Goal: Task Accomplishment & Management: Use online tool/utility

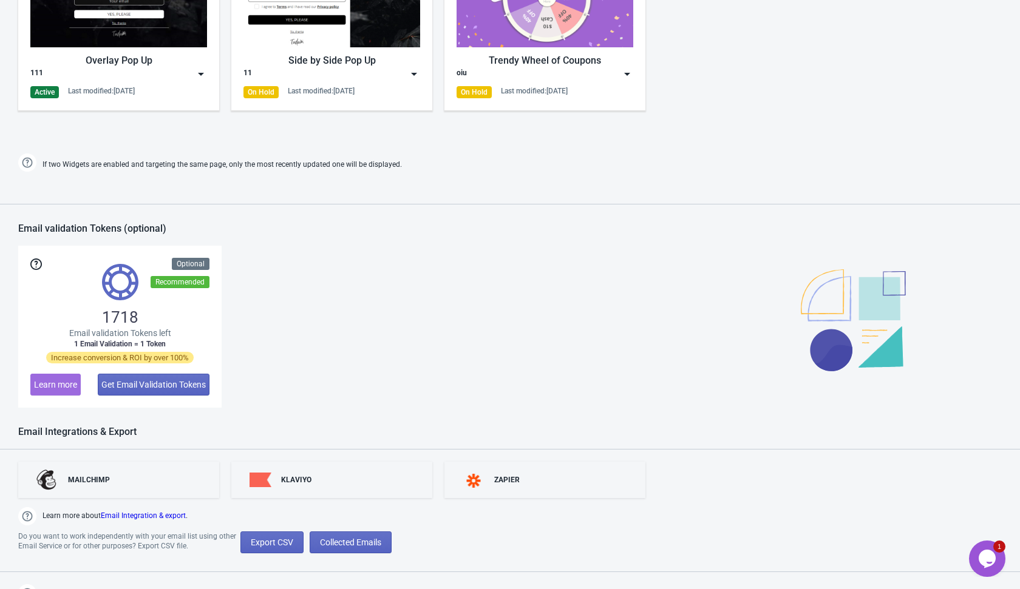
scroll to position [773, 0]
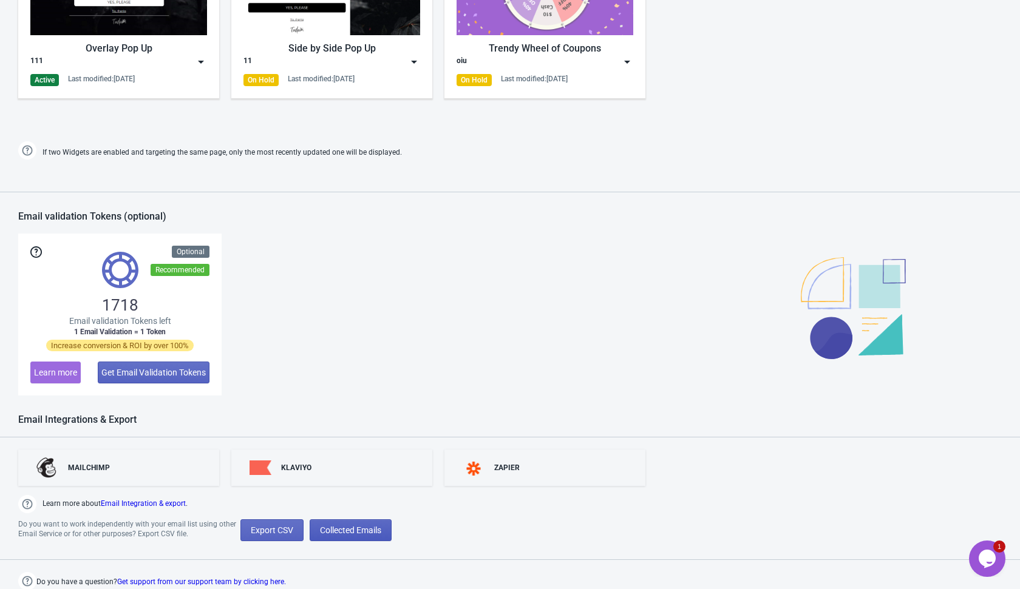
click at [360, 531] on span "Collected Emails" at bounding box center [350, 531] width 61 height 10
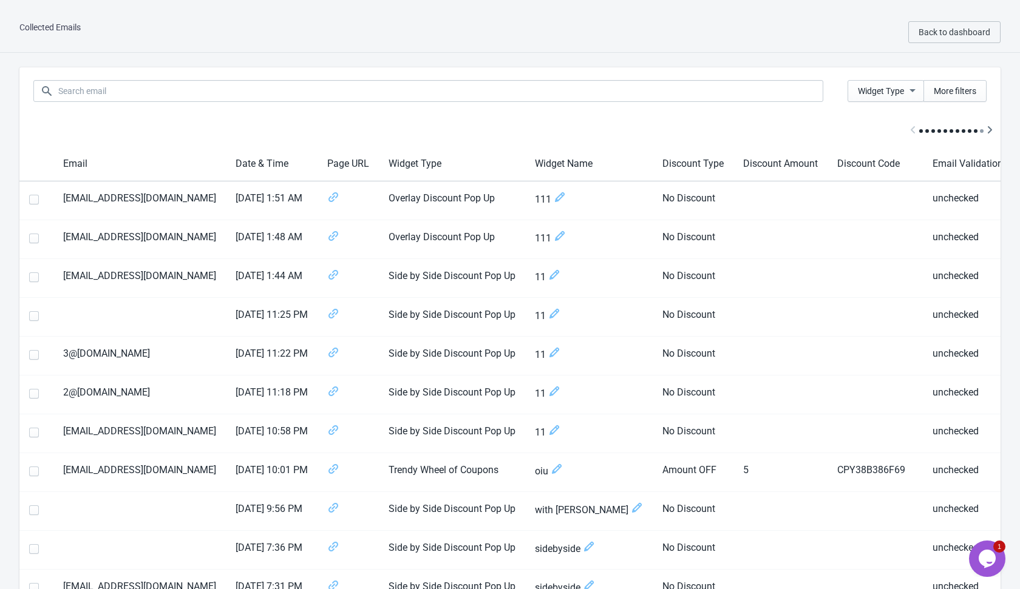
scroll to position [0, 86]
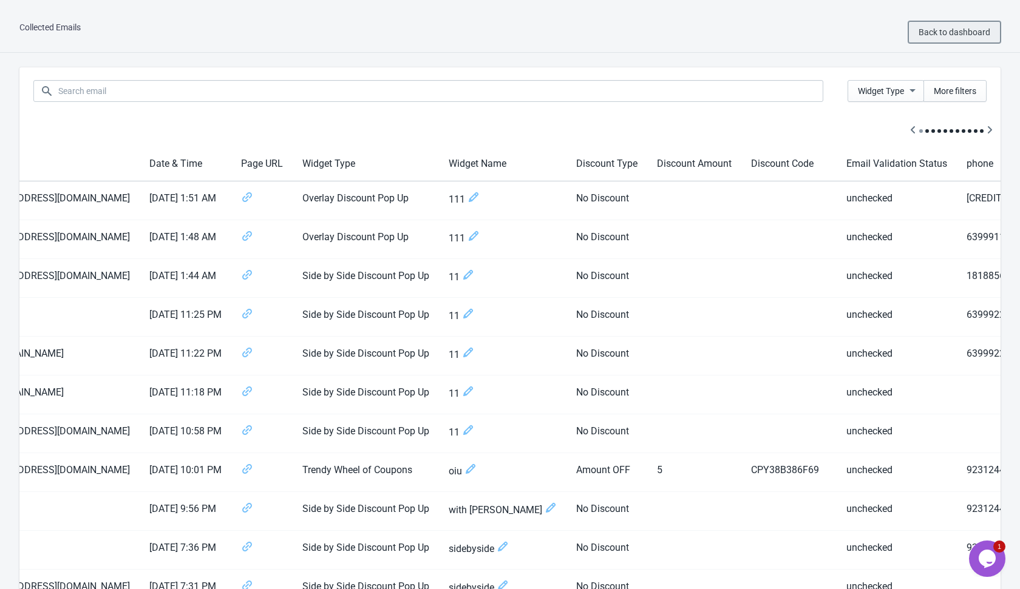
click at [938, 31] on span "Back to dashboard" at bounding box center [954, 32] width 72 height 10
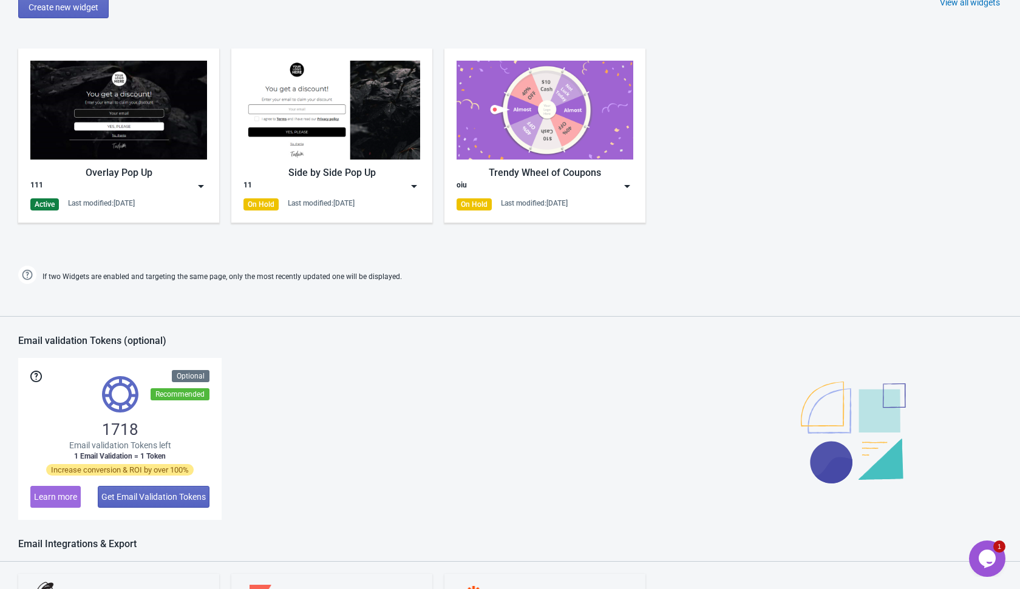
scroll to position [647, 0]
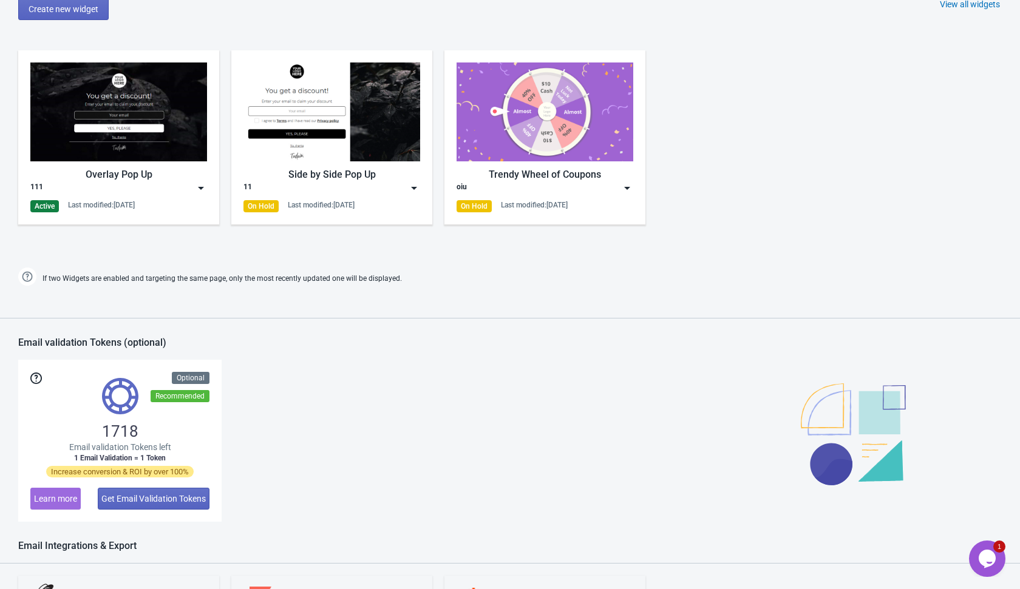
click at [202, 188] on img at bounding box center [201, 188] width 12 height 12
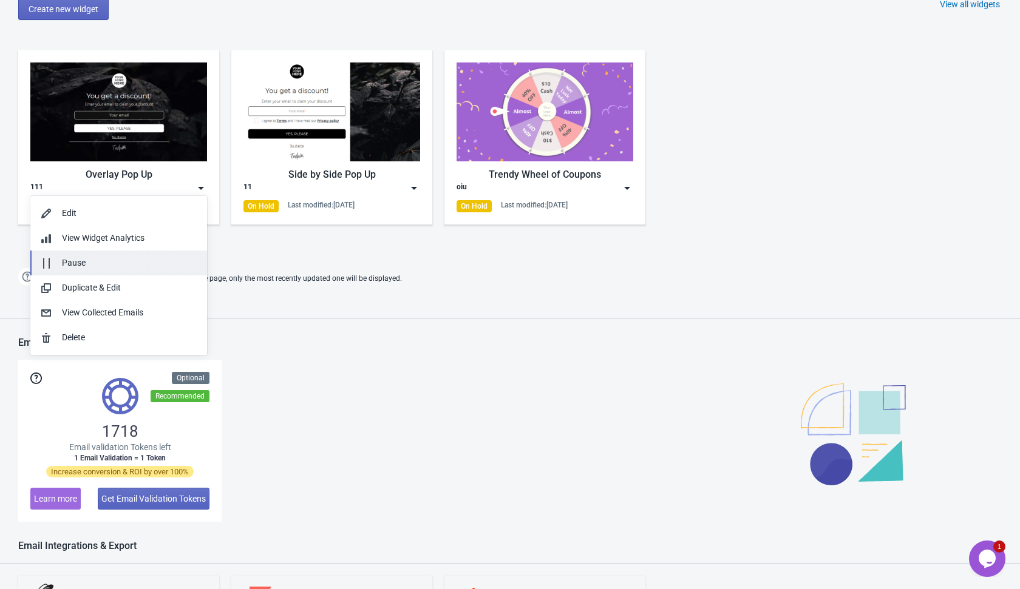
click at [177, 267] on div "Pause" at bounding box center [129, 263] width 135 height 13
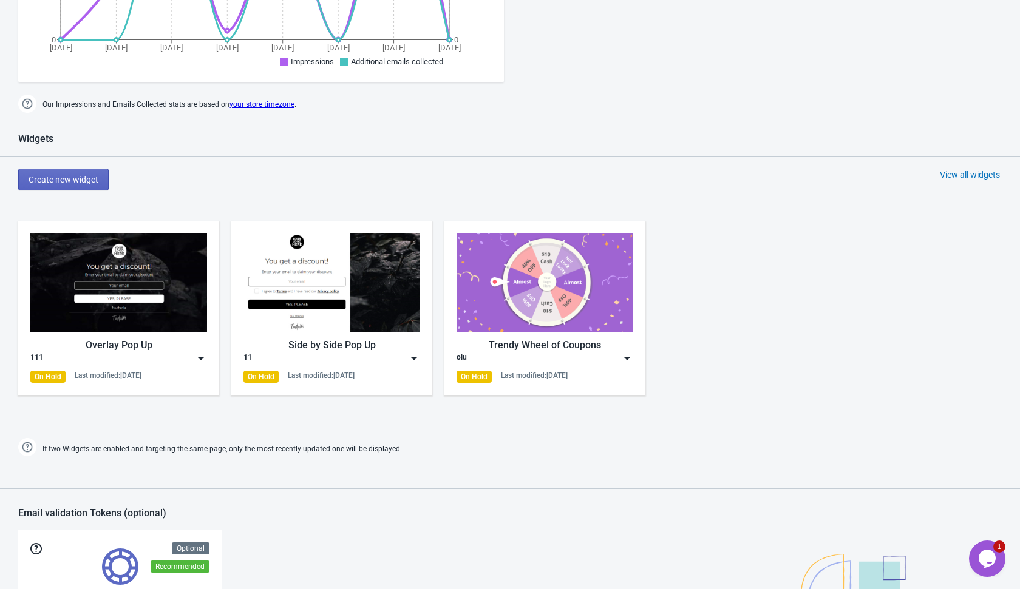
scroll to position [457, 0]
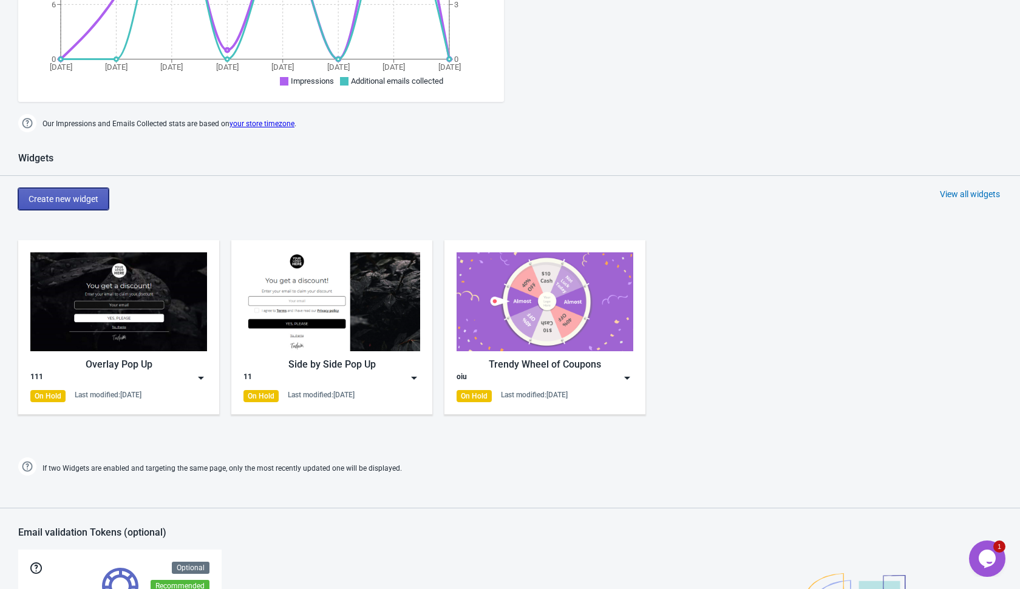
click at [90, 192] on button "Create new widget" at bounding box center [63, 199] width 90 height 22
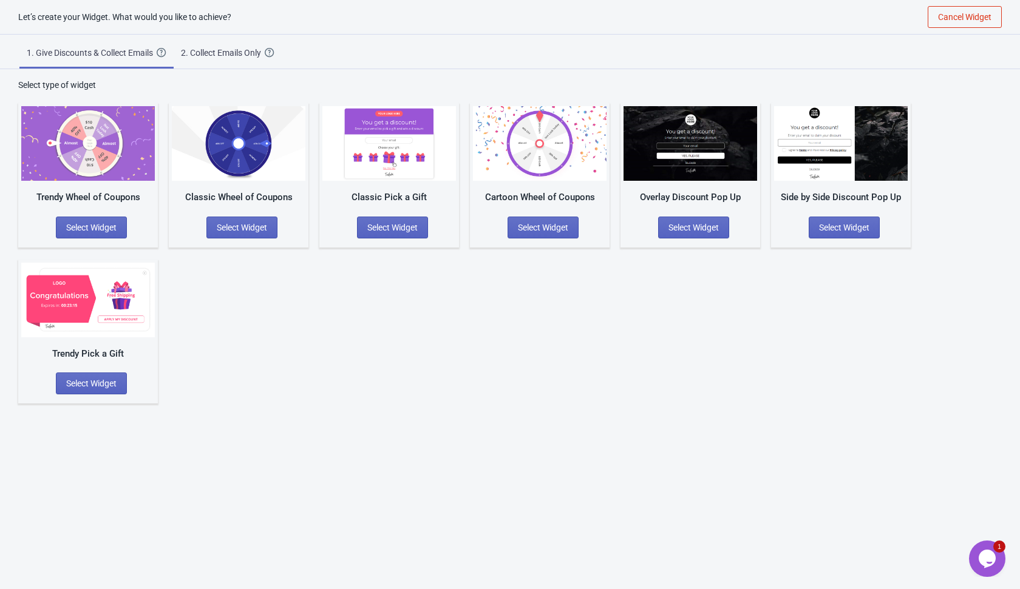
scroll to position [12, 0]
click at [236, 50] on div "2. Collect Emails Only" at bounding box center [223, 53] width 84 height 12
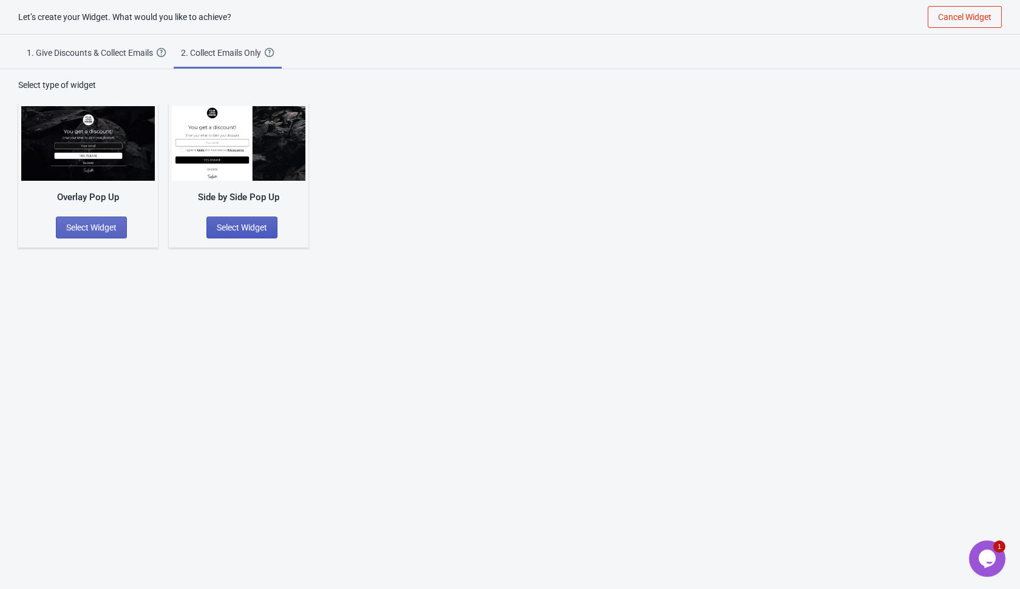
click at [254, 227] on span "Select Widget" at bounding box center [242, 228] width 50 height 10
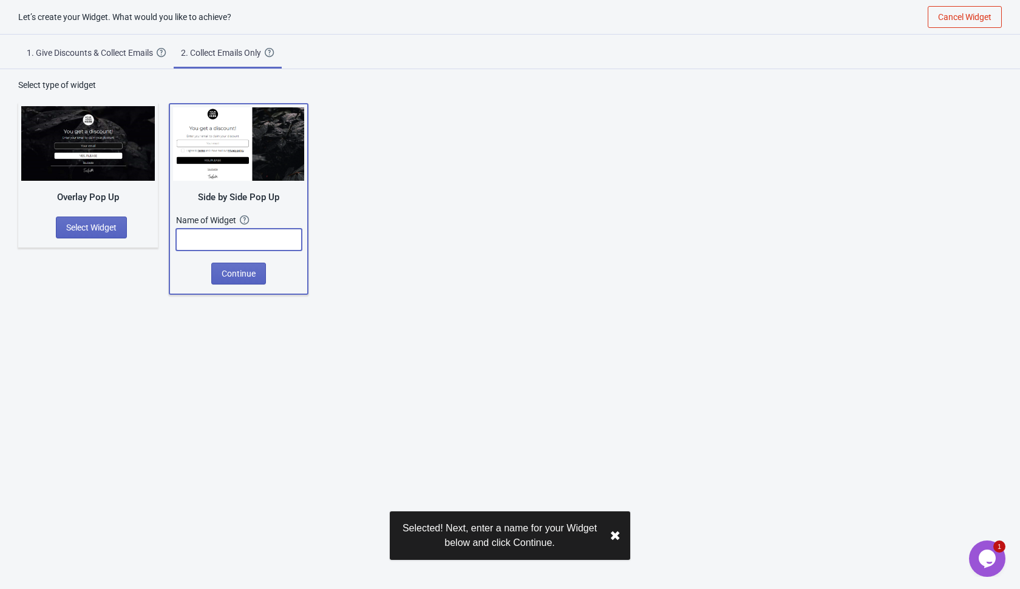
click at [274, 239] on input "text" at bounding box center [239, 240] width 126 height 22
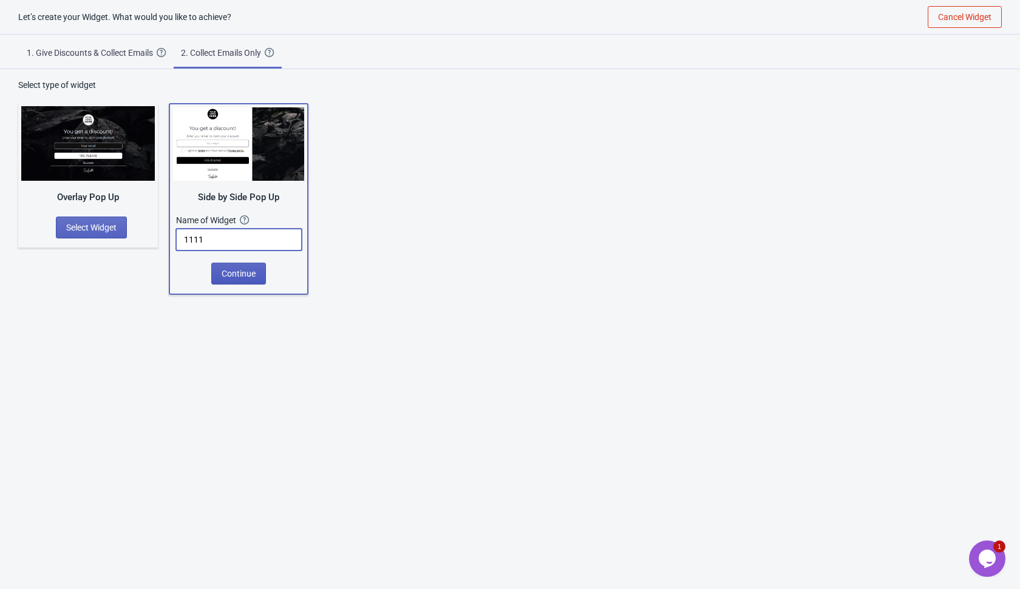
type input "1111"
click at [248, 280] on button "Continue" at bounding box center [238, 274] width 55 height 22
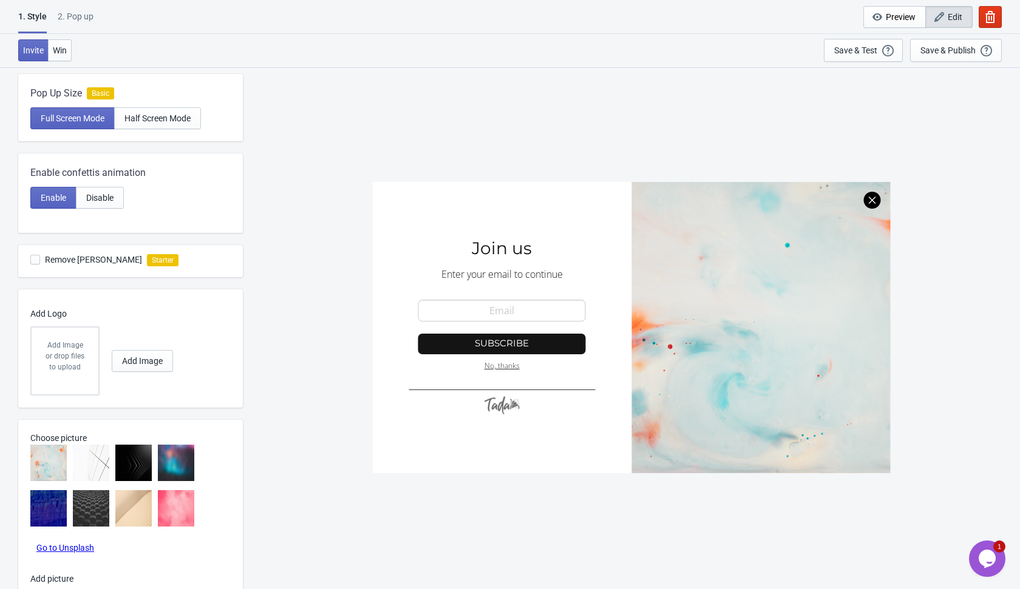
scroll to position [327, 0]
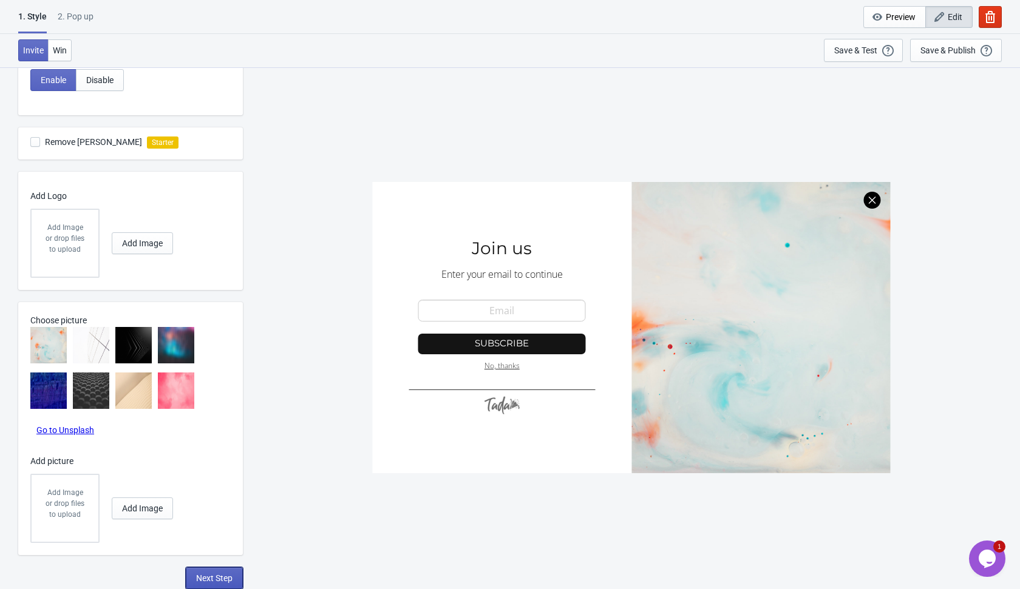
click at [209, 584] on button "Next Step" at bounding box center [214, 579] width 57 height 22
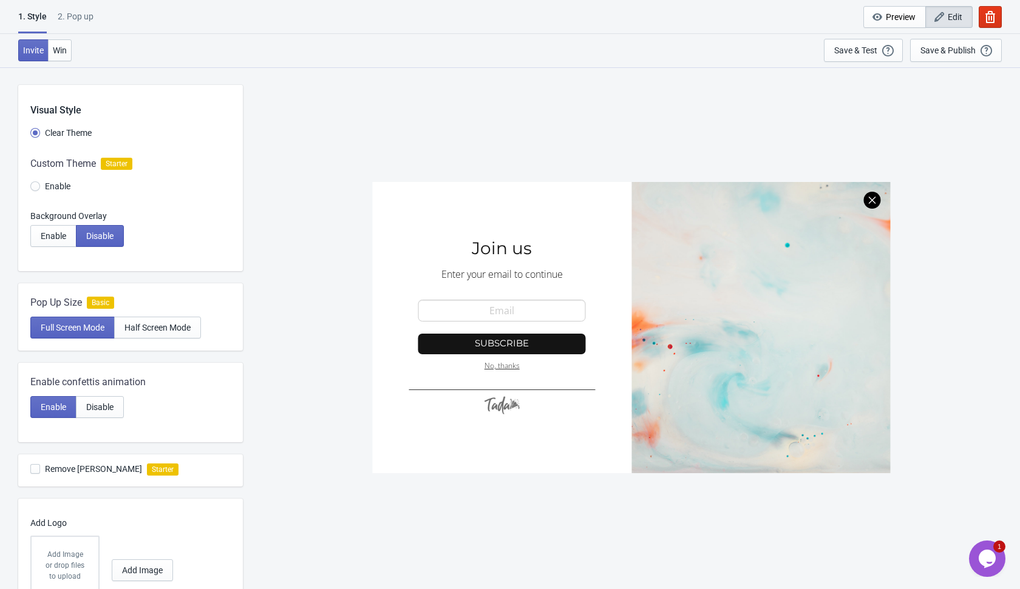
select select "once"
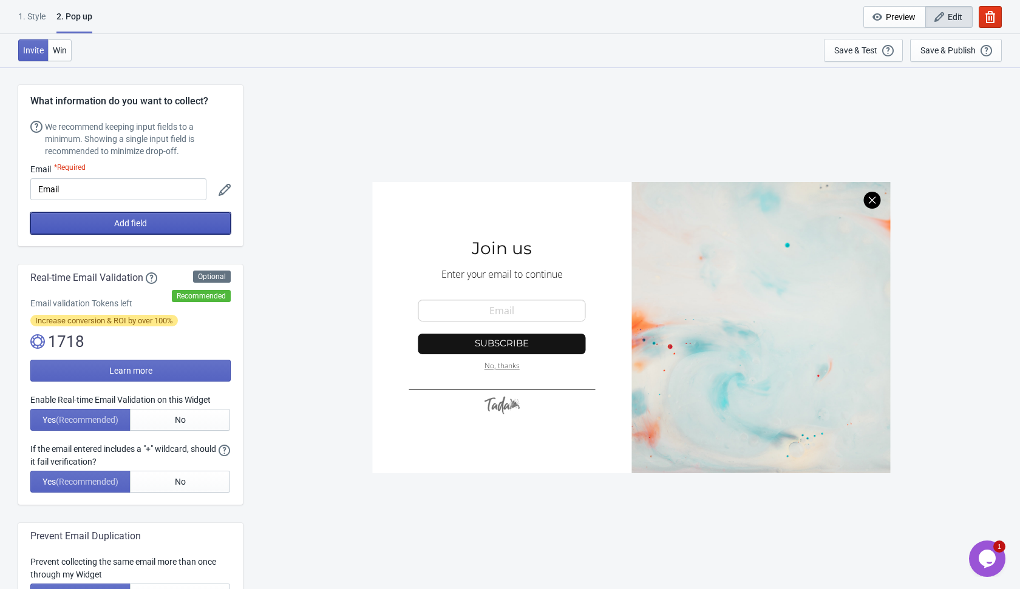
click at [197, 225] on button "Add field" at bounding box center [130, 223] width 200 height 22
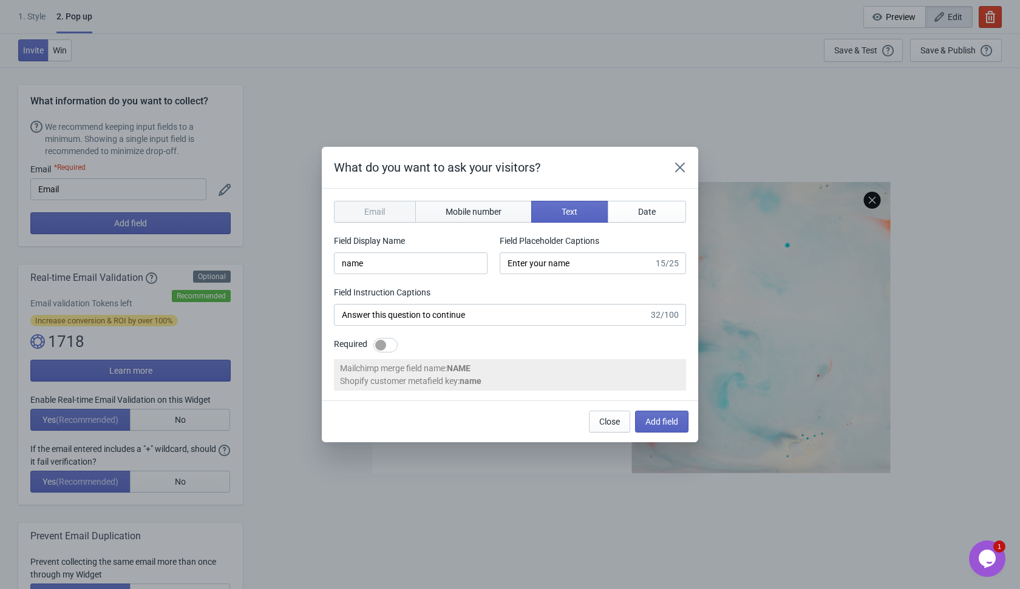
click at [473, 209] on span "Mobile number" at bounding box center [474, 212] width 56 height 10
type input "phone"
type input "Enter your mobile number"
type input "Next, enter your mobile number to continue"
select select "ca"
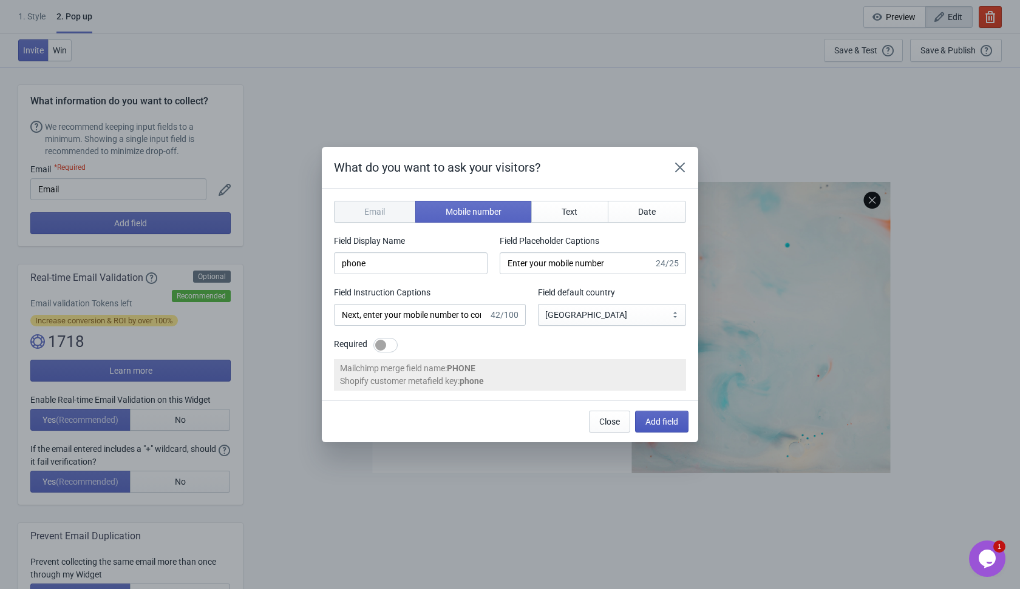
click at [645, 421] on span "Add field" at bounding box center [661, 422] width 33 height 10
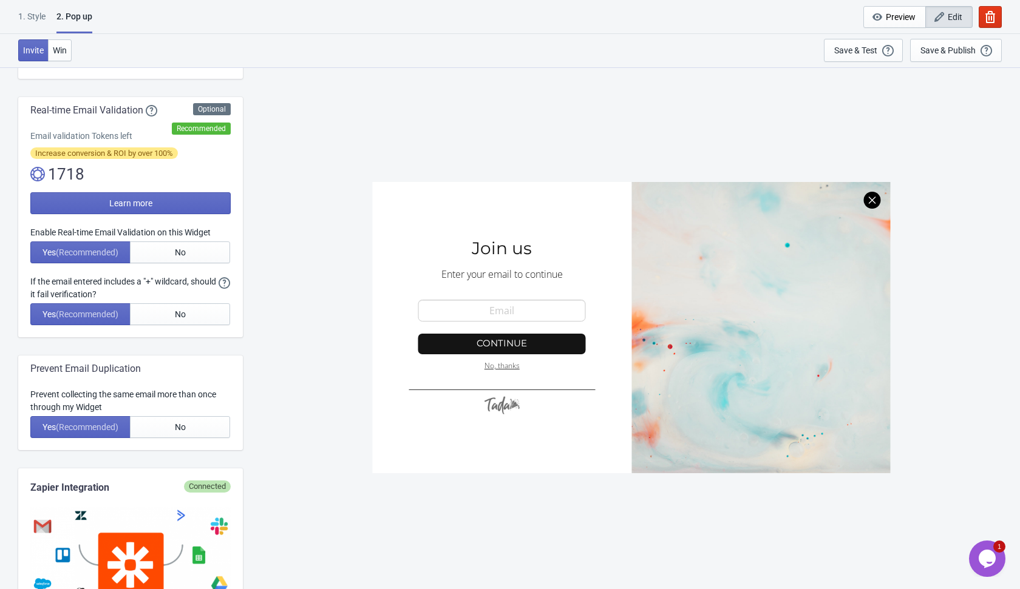
scroll to position [190, 0]
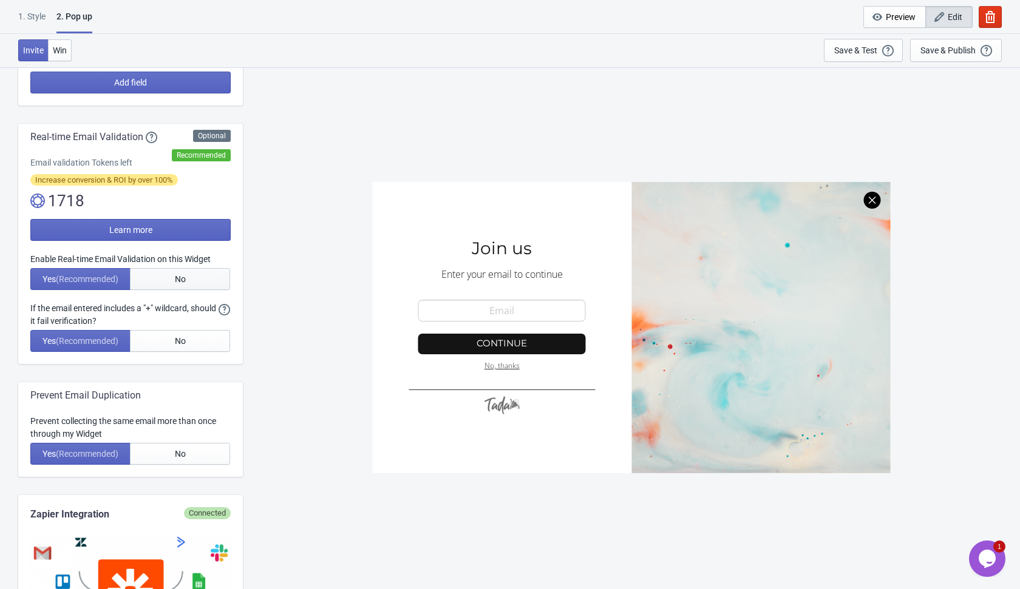
click at [186, 275] on button "No" at bounding box center [180, 279] width 100 height 22
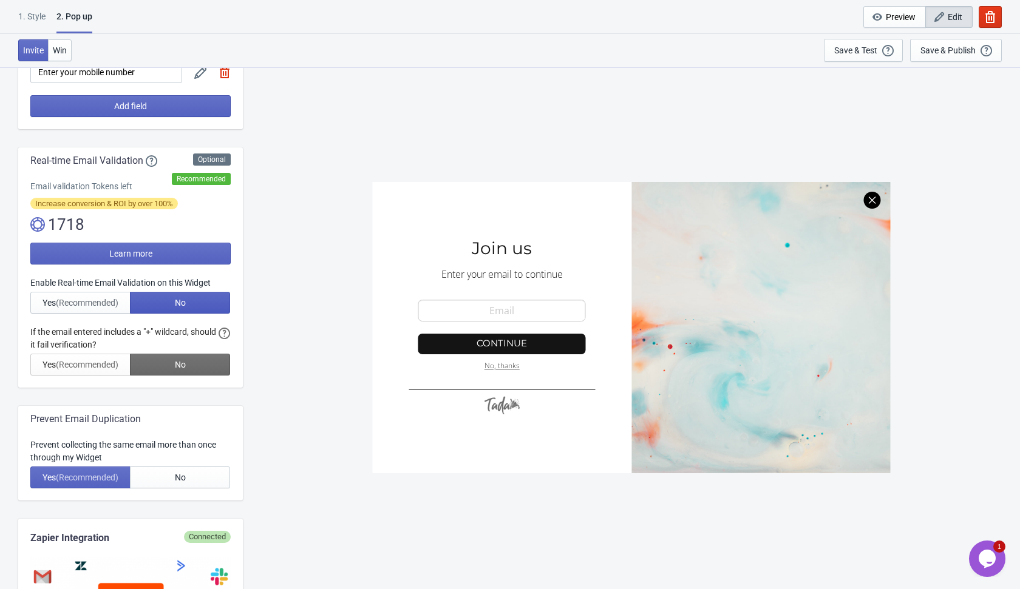
scroll to position [159, 0]
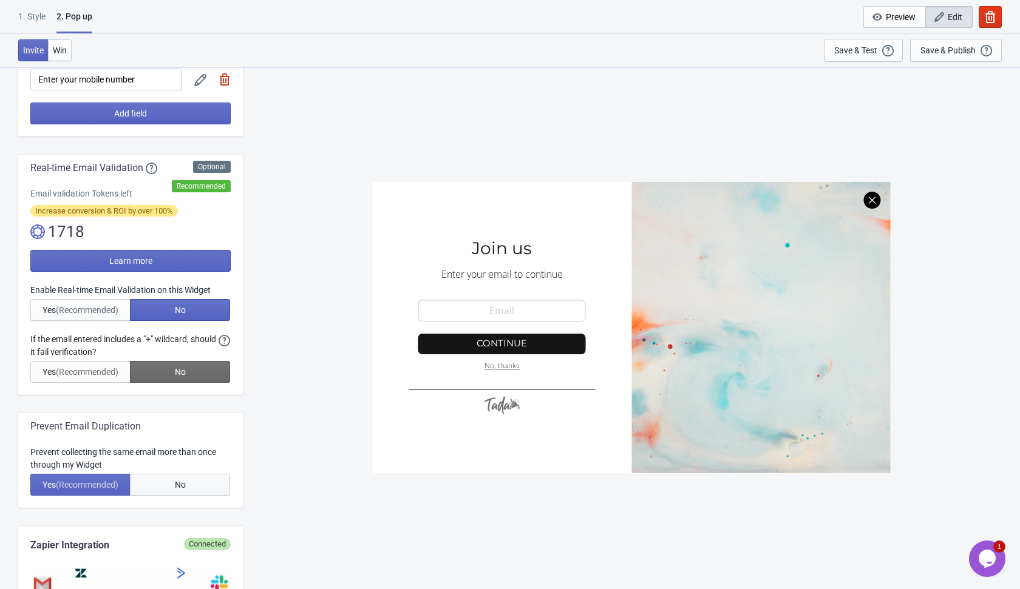
click at [194, 483] on button "No" at bounding box center [180, 485] width 100 height 22
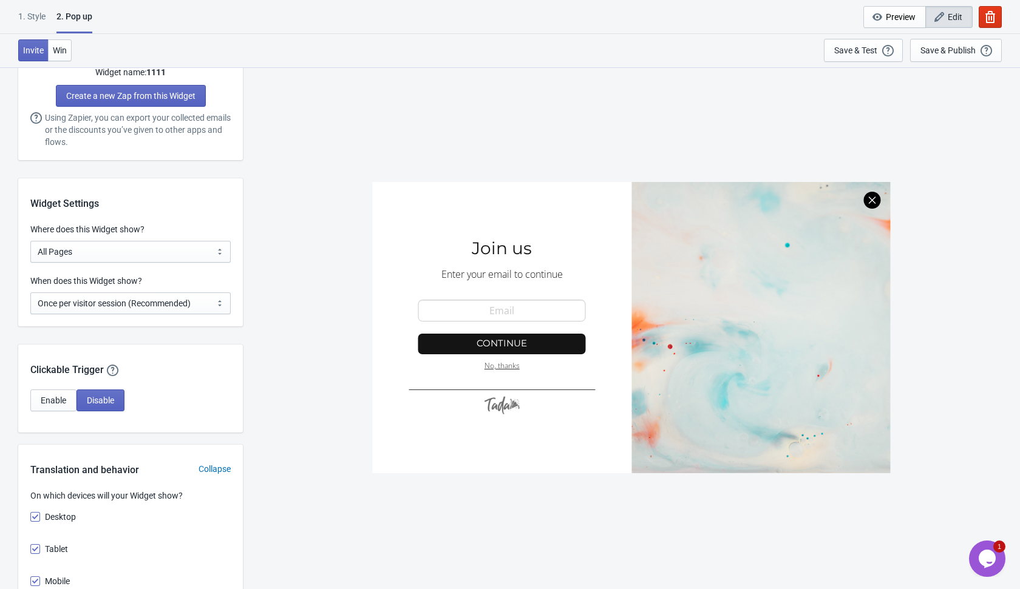
scroll to position [780, 0]
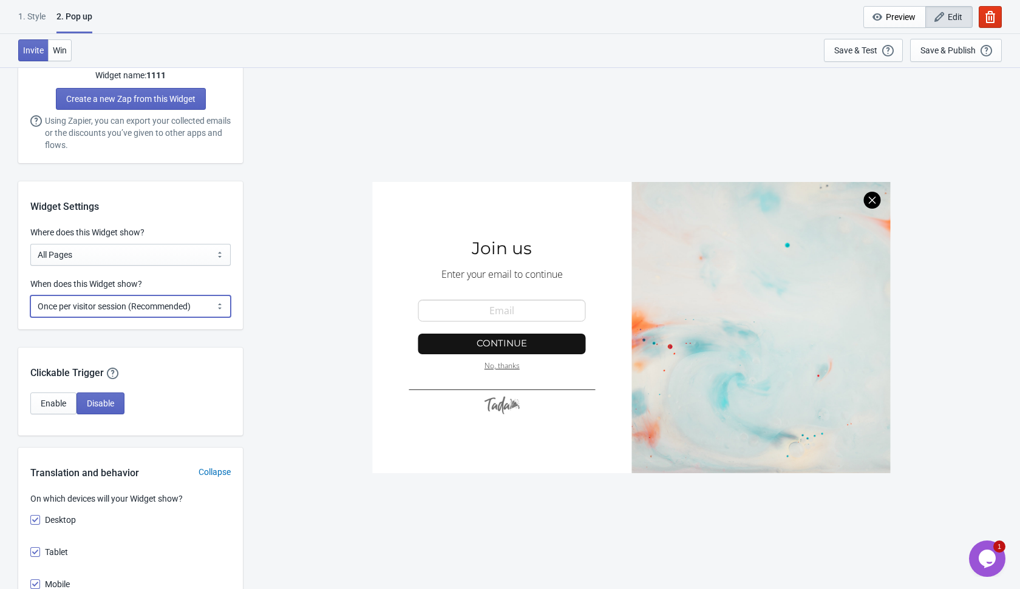
click at [200, 306] on select "Every new visit of page Once every period of time Once per visitor session (Rec…" at bounding box center [130, 307] width 200 height 22
select select "every"
click at [30, 296] on select "Every new visit of page Once every period of time Once per visitor session (Rec…" at bounding box center [130, 307] width 200 height 22
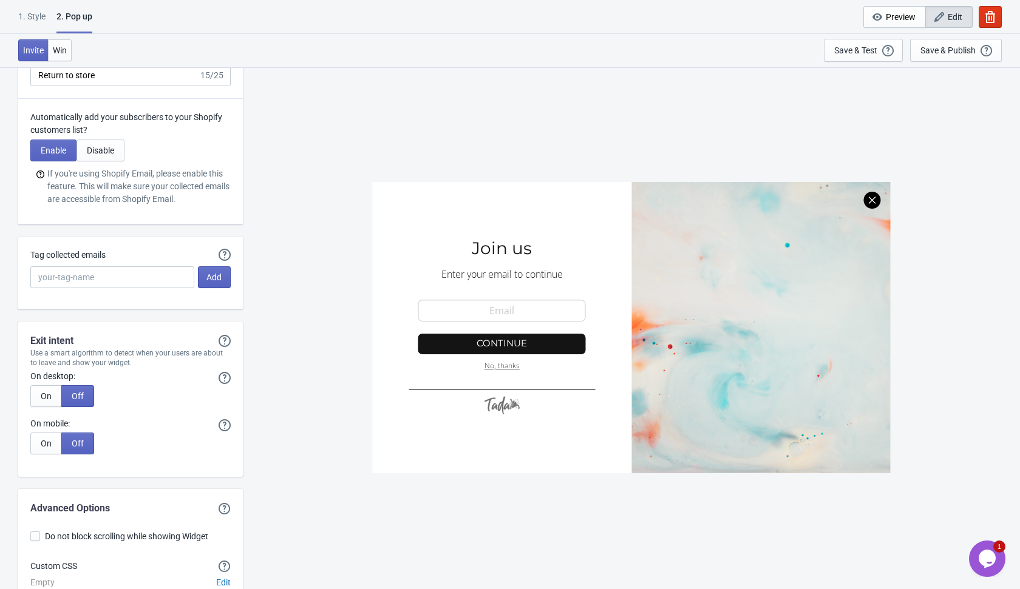
scroll to position [2203, 0]
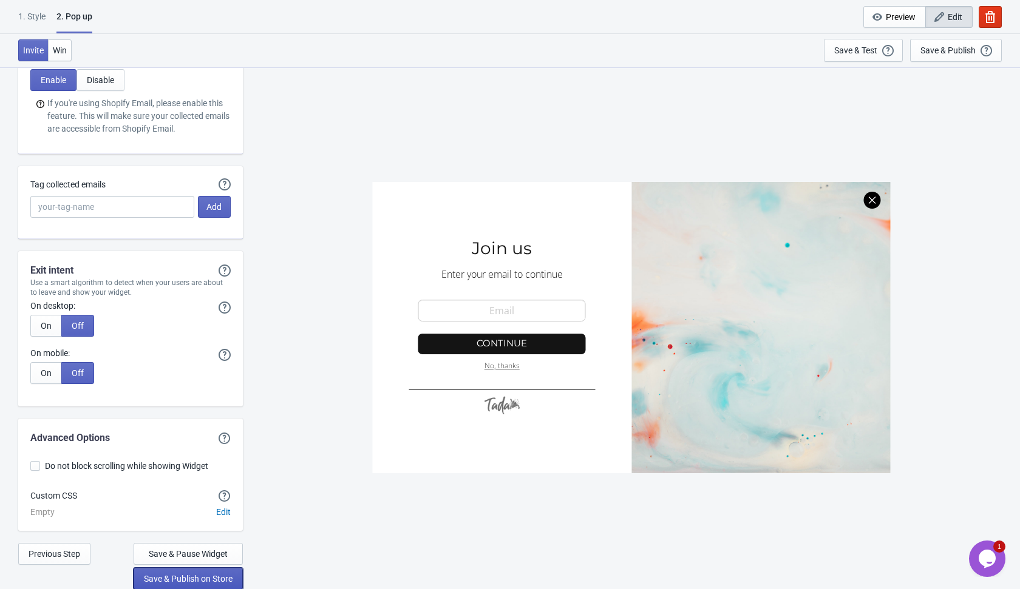
click at [194, 583] on button "Save & Publish on Store" at bounding box center [188, 579] width 109 height 22
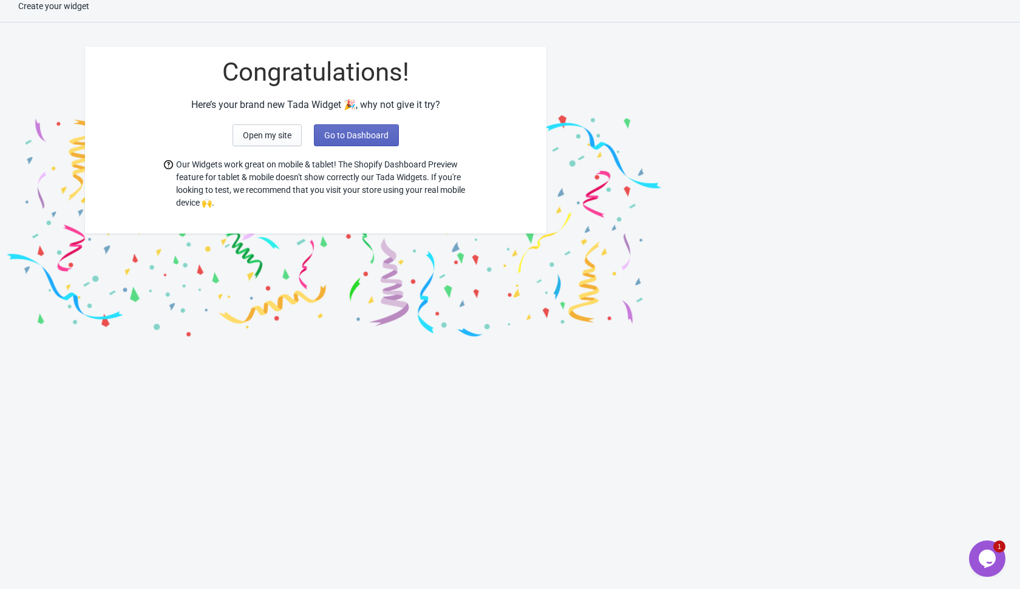
scroll to position [12, 0]
click at [368, 135] on span "Go to Dashboard" at bounding box center [356, 136] width 64 height 10
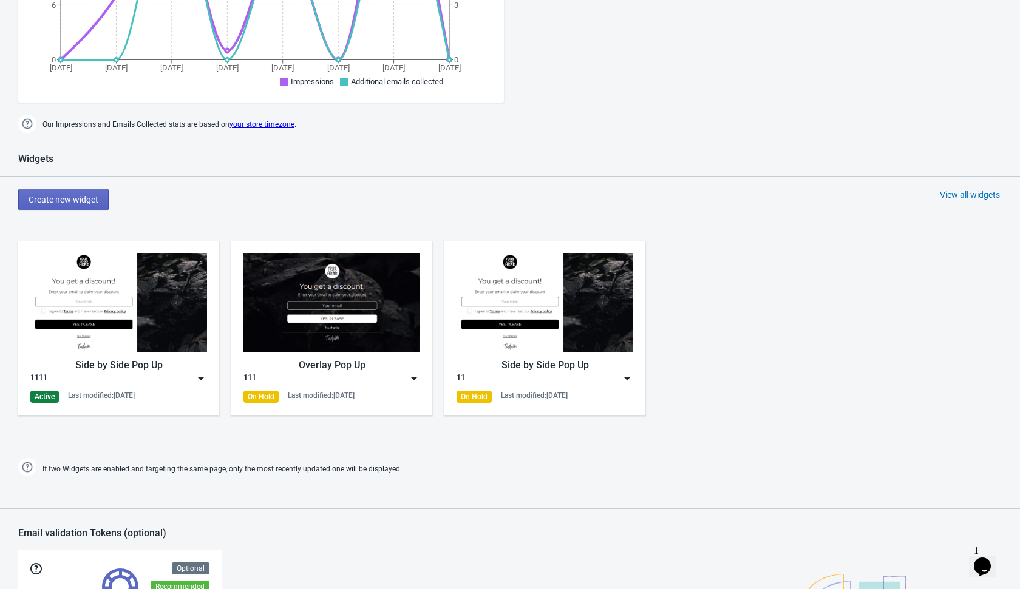
scroll to position [773, 0]
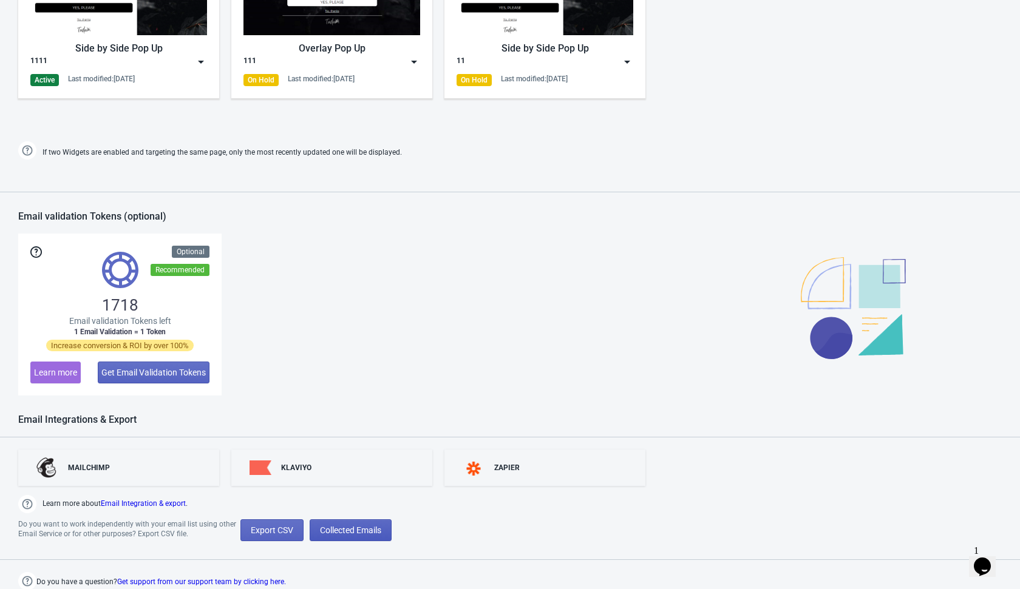
click at [373, 534] on button "Collected Emails" at bounding box center [351, 531] width 82 height 22
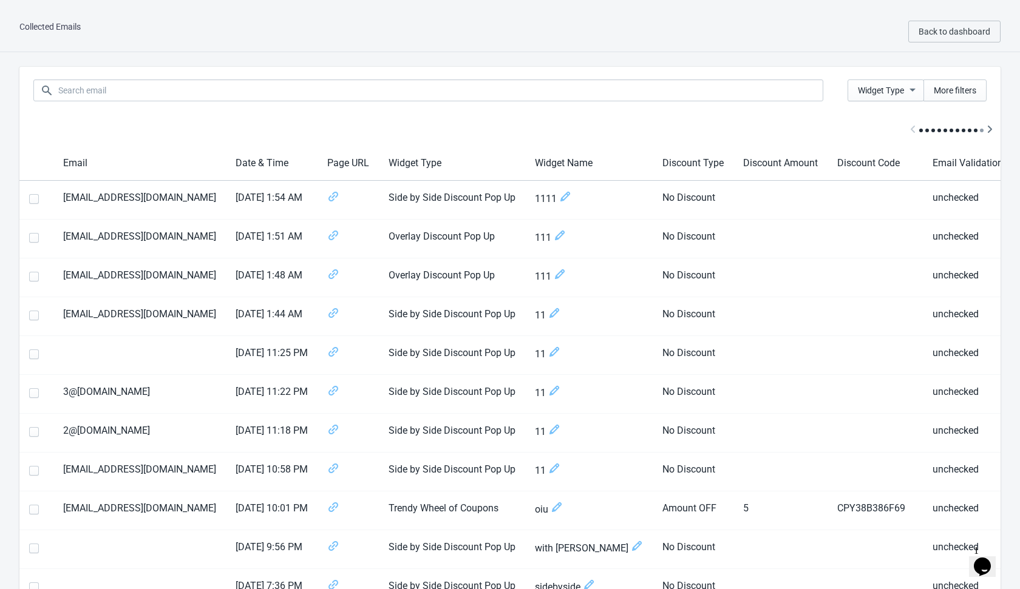
click at [731, 50] on div "Collected Emails Back to dashboard" at bounding box center [510, 32] width 1020 height 41
click at [938, 29] on span "Back to dashboard" at bounding box center [954, 32] width 72 height 10
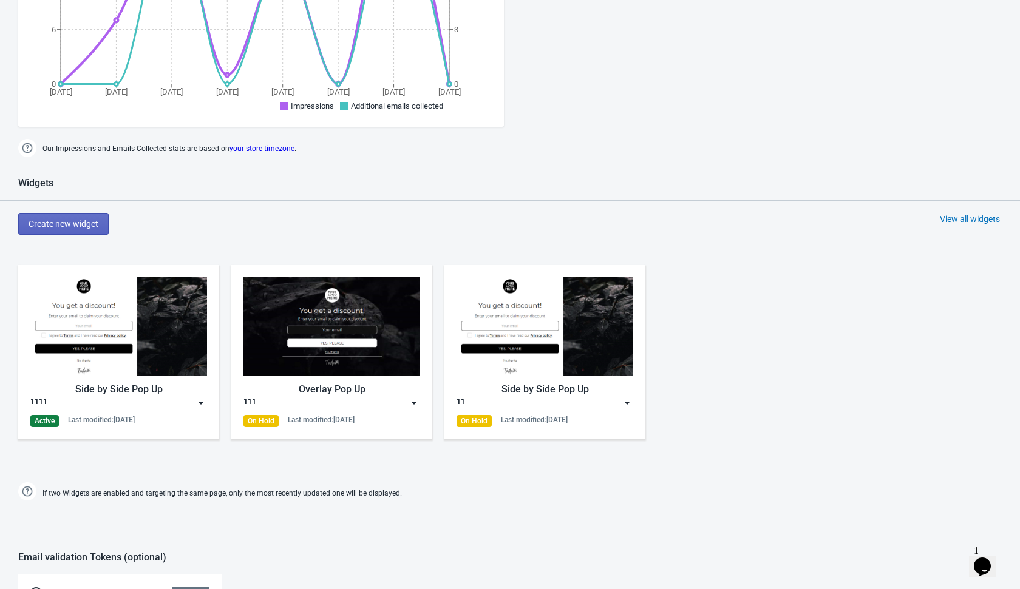
scroll to position [436, 0]
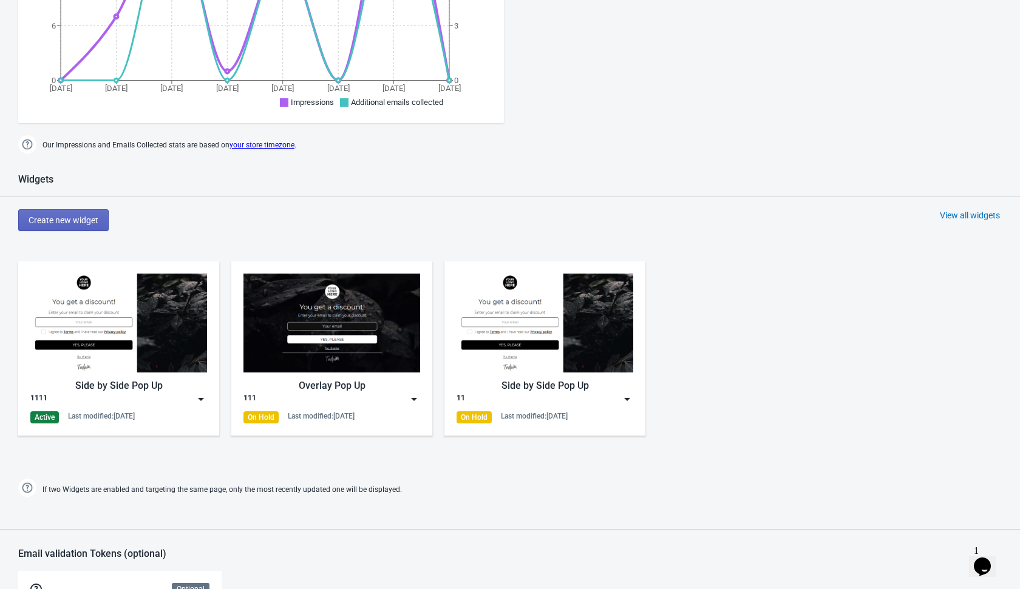
click at [223, 453] on div "Side by Side Pop Up 1111 Active Last modified: [DATE] Overlay Pop Up 111 On Hol…" at bounding box center [510, 358] width 1020 height 219
click at [202, 400] on img at bounding box center [201, 399] width 12 height 12
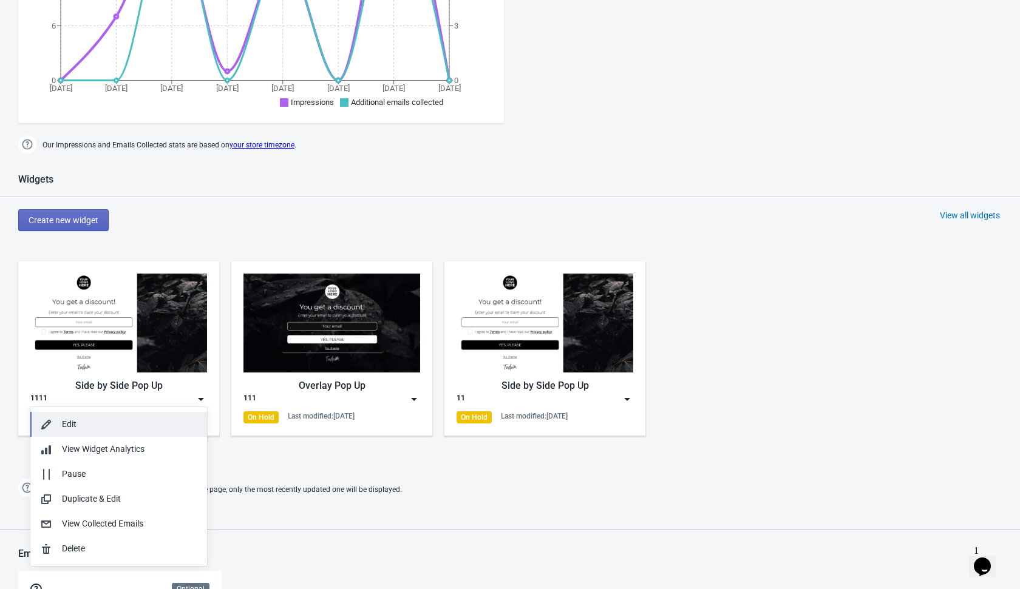
click at [177, 424] on div "Edit" at bounding box center [129, 424] width 135 height 13
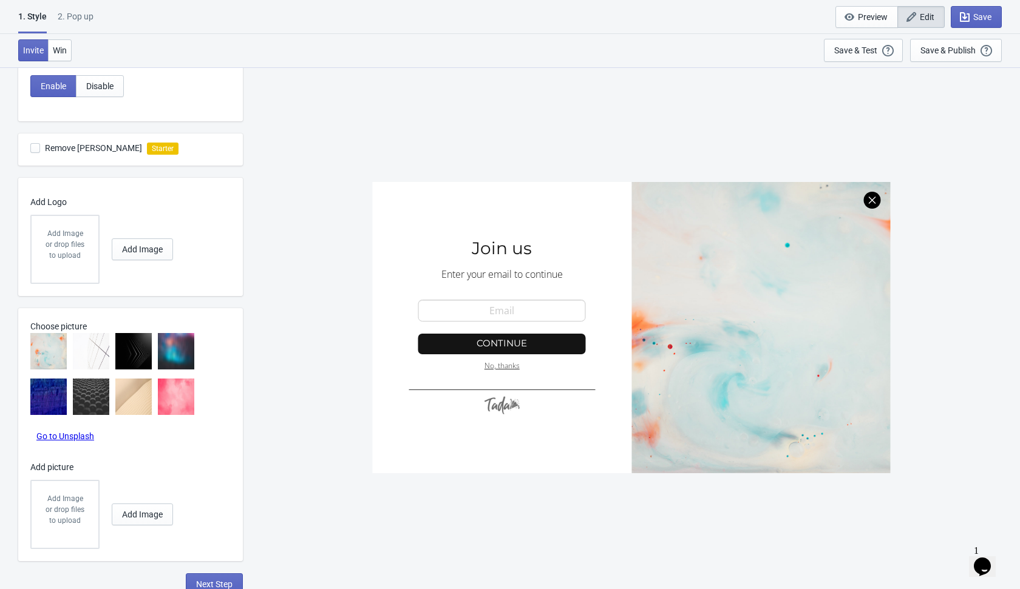
scroll to position [327, 0]
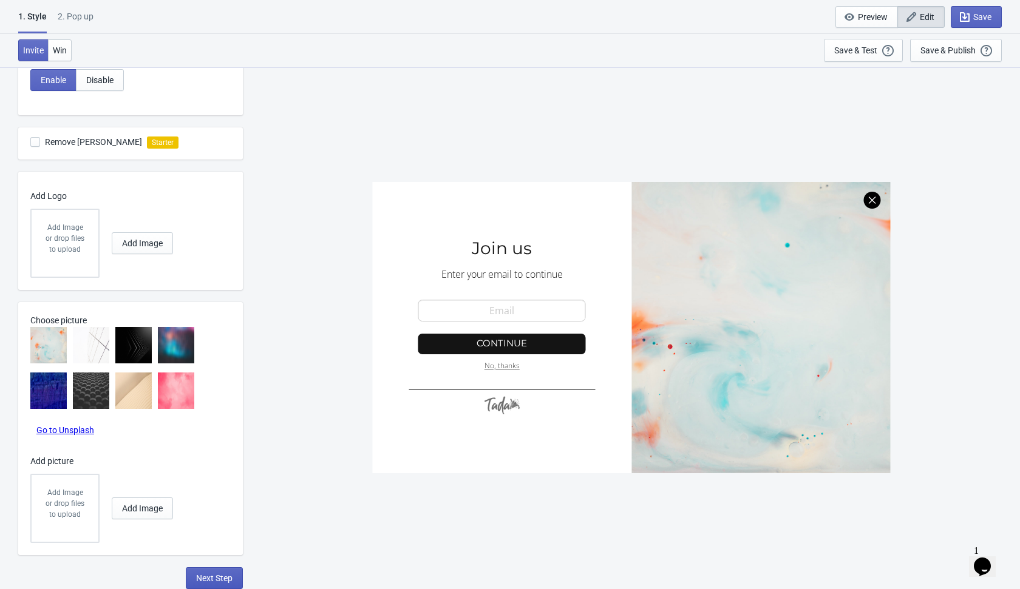
click at [217, 577] on span "Next Step" at bounding box center [214, 579] width 36 height 10
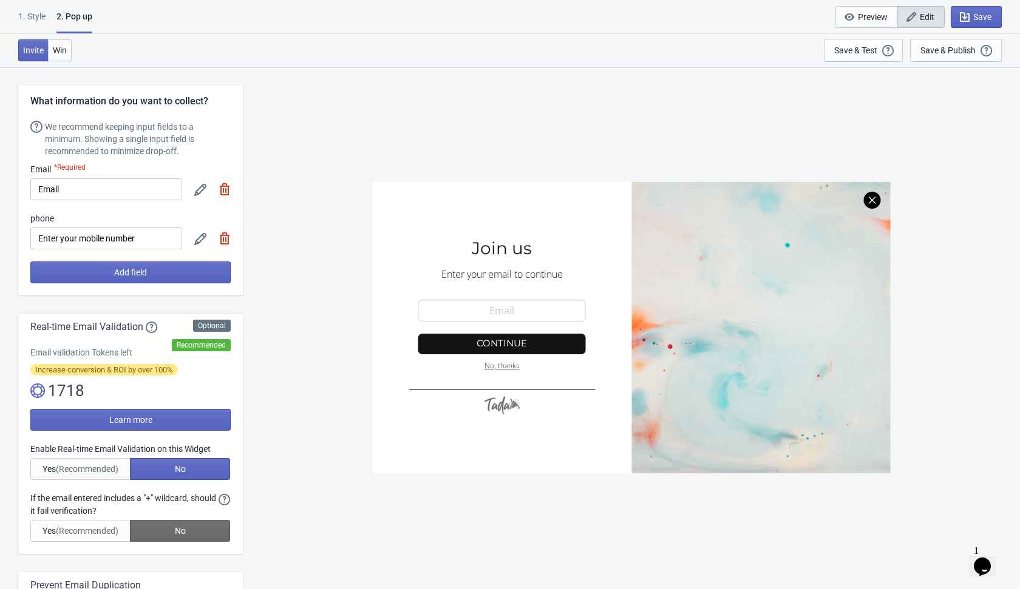
click at [227, 193] on img at bounding box center [225, 189] width 12 height 12
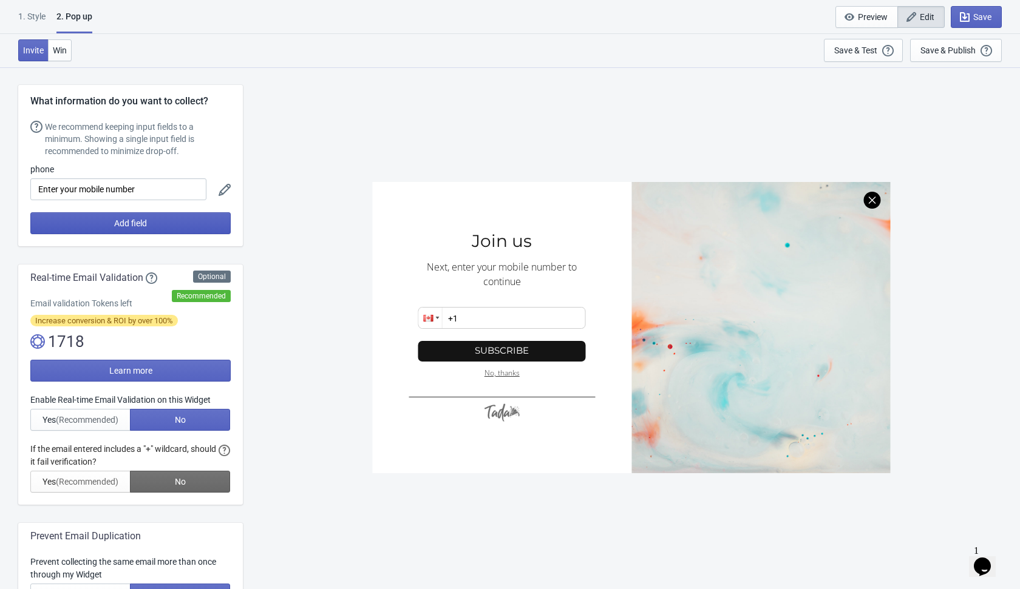
click at [209, 225] on button "Add field" at bounding box center [130, 223] width 200 height 22
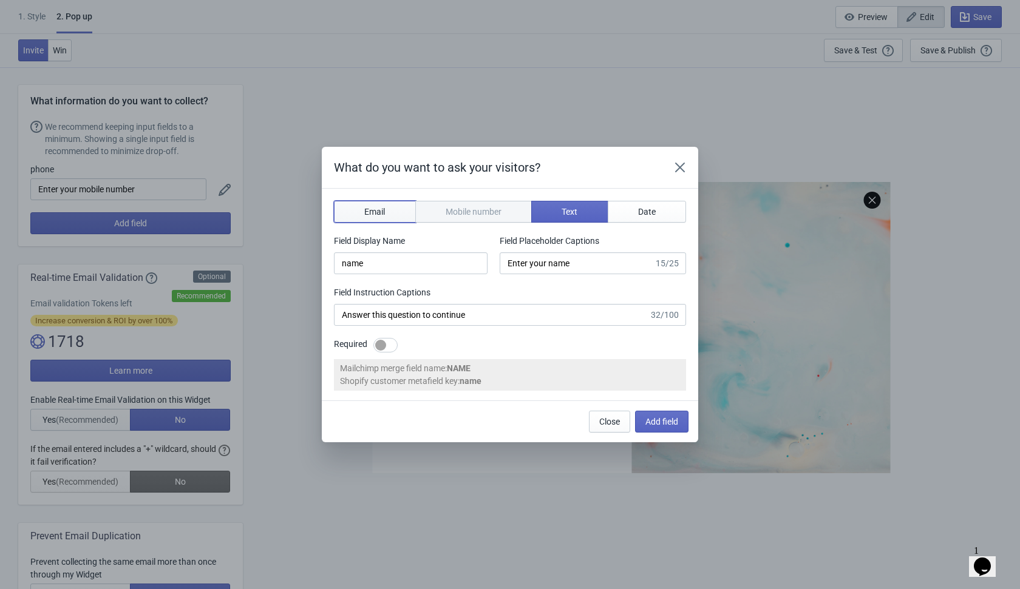
click at [376, 208] on span "Email" at bounding box center [374, 212] width 21 height 10
type input "email"
type input "Enter your email"
type input "Enter your email to continue"
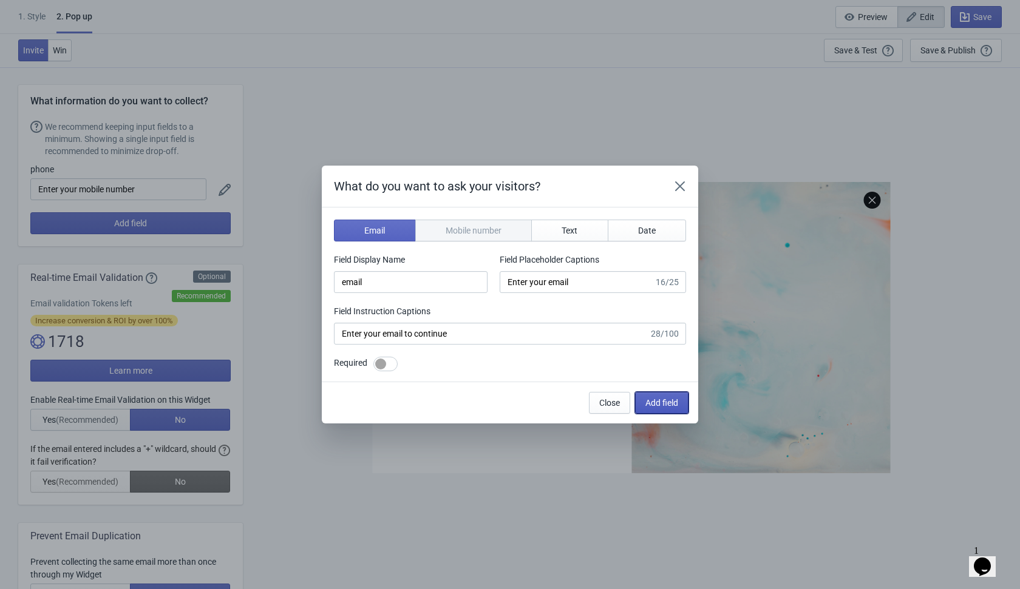
click at [665, 402] on span "Add field" at bounding box center [661, 403] width 33 height 10
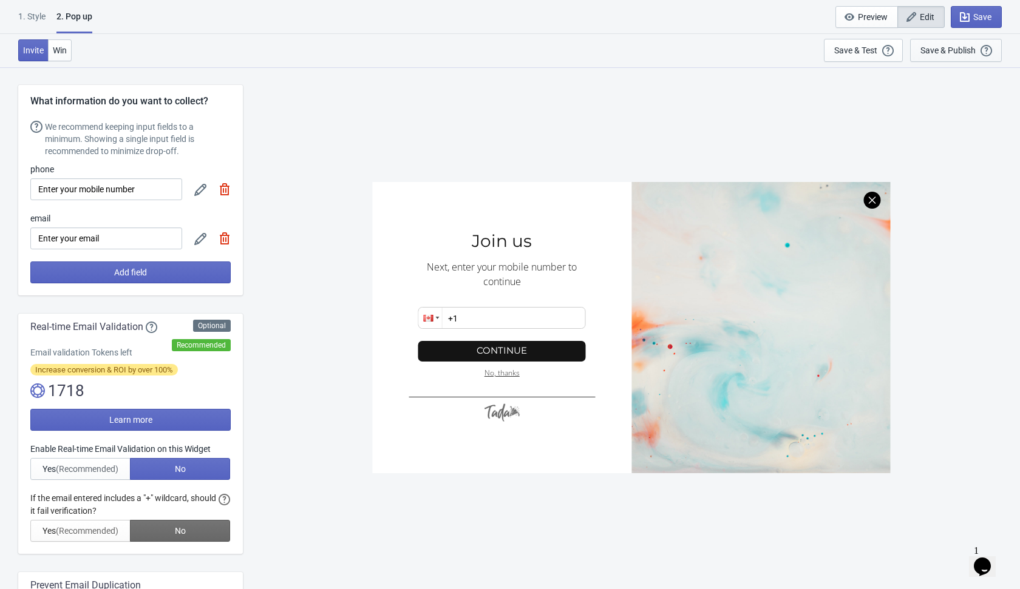
click at [951, 52] on div "Save & Publish" at bounding box center [947, 51] width 55 height 10
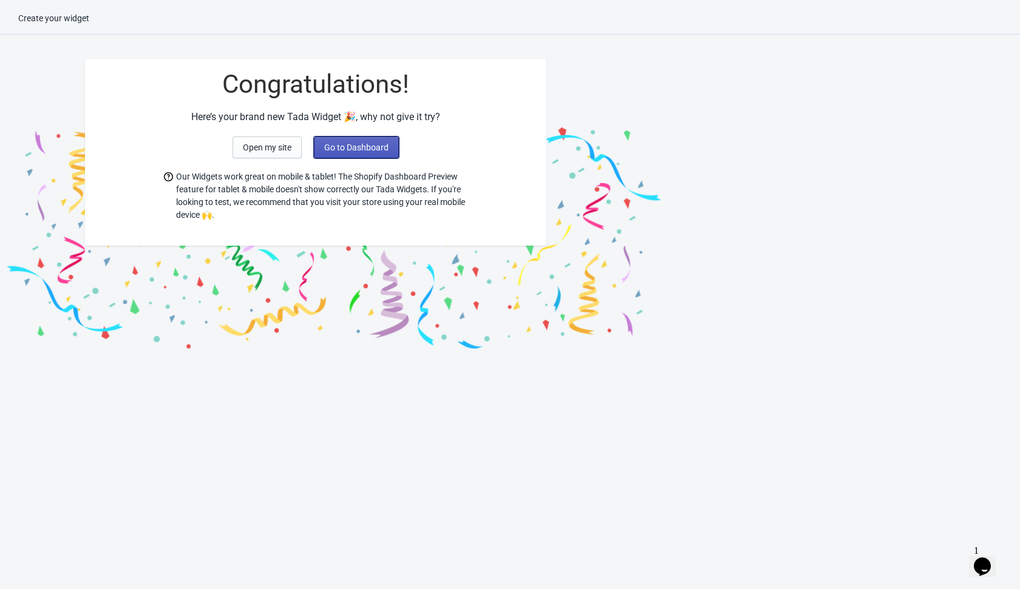
click at [384, 152] on span "Go to Dashboard" at bounding box center [356, 148] width 64 height 10
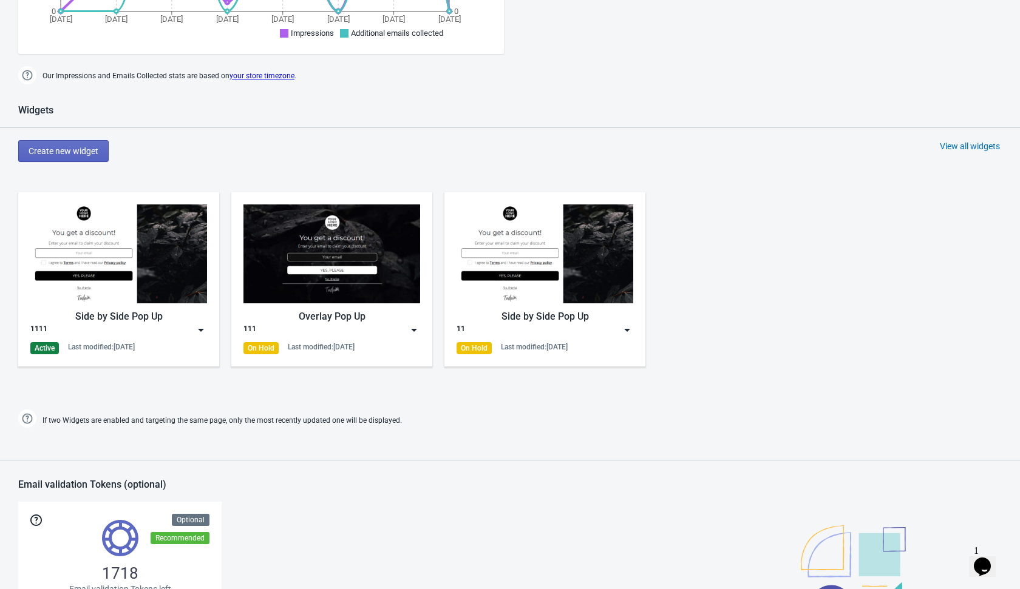
scroll to position [773, 0]
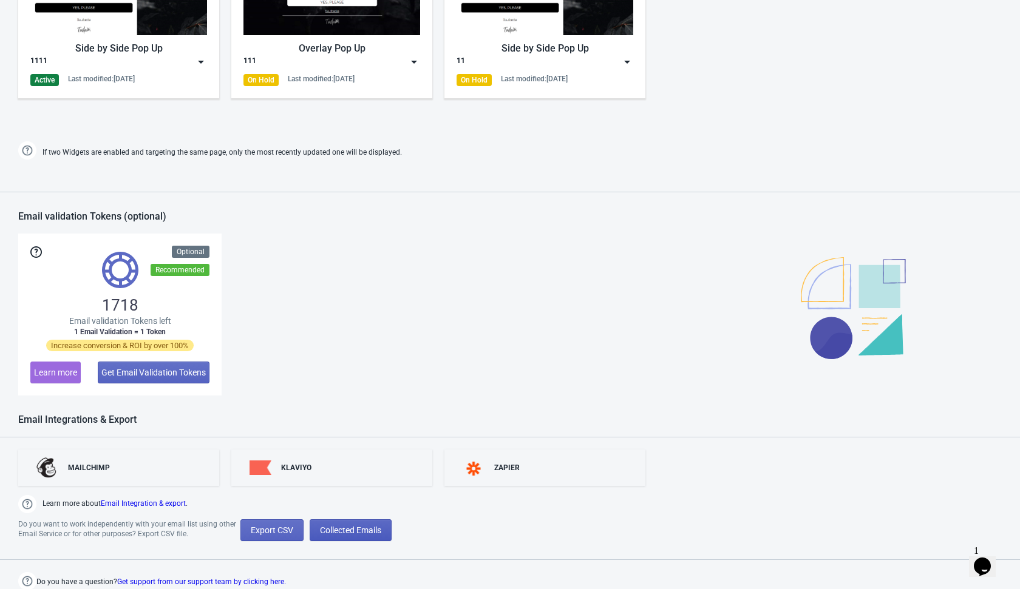
click at [376, 531] on span "Collected Emails" at bounding box center [350, 531] width 61 height 10
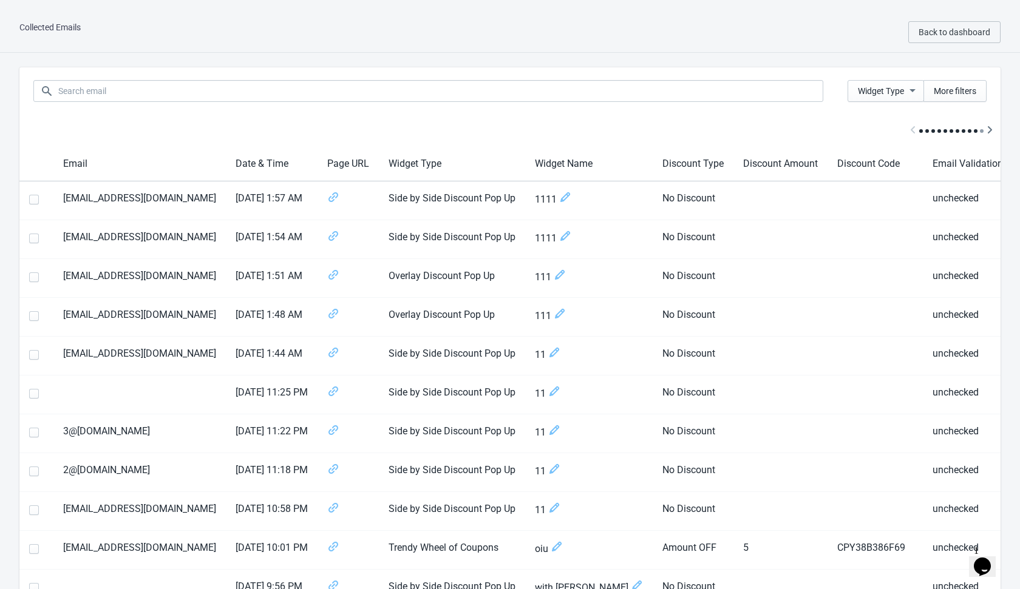
click at [951, 29] on span "Back to dashboard" at bounding box center [954, 32] width 72 height 10
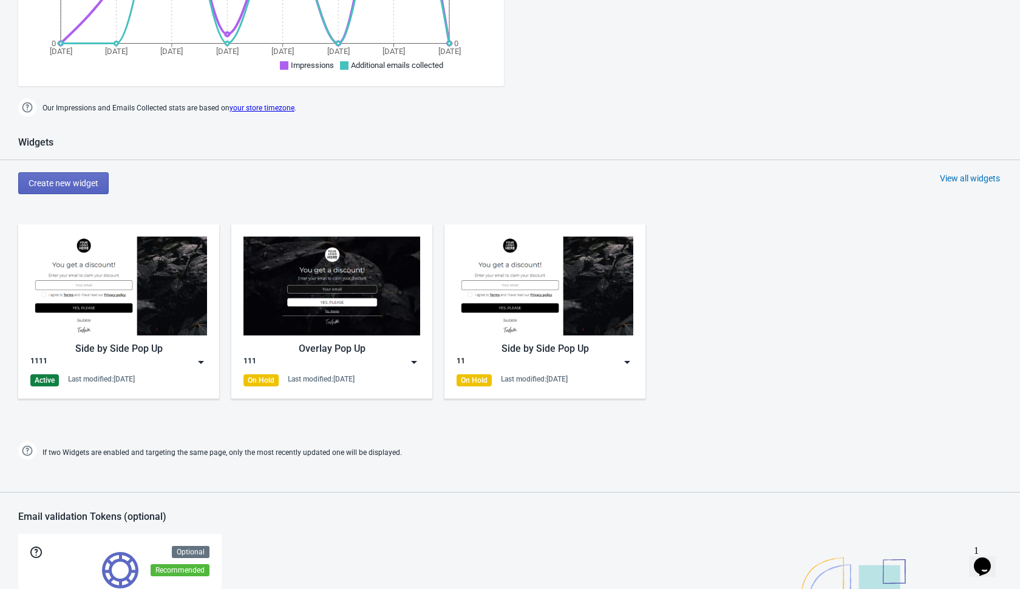
scroll to position [446, 0]
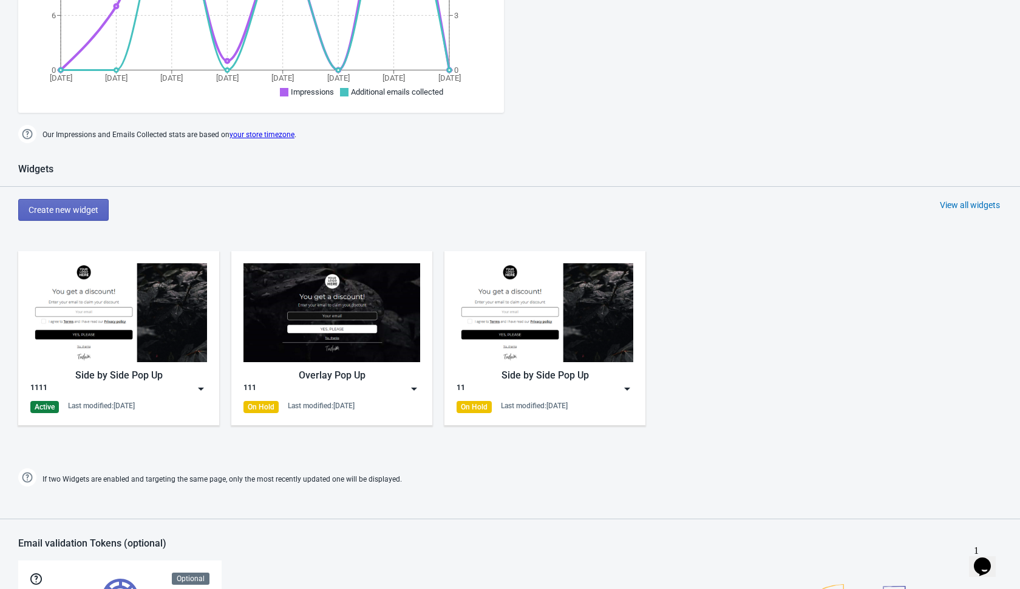
click at [198, 389] on img at bounding box center [201, 389] width 12 height 12
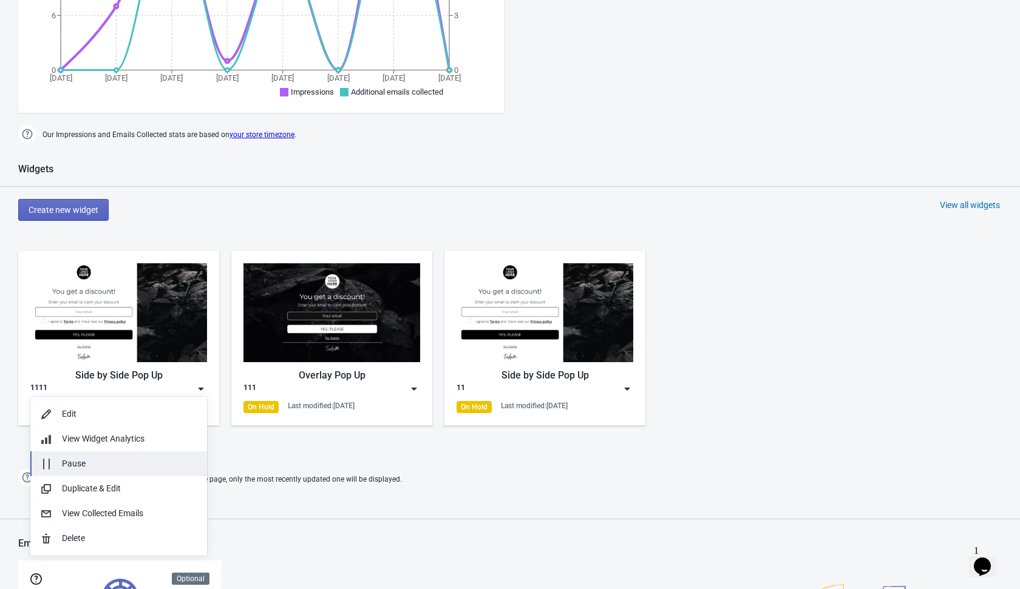
click at [168, 461] on div "Pause" at bounding box center [129, 464] width 135 height 13
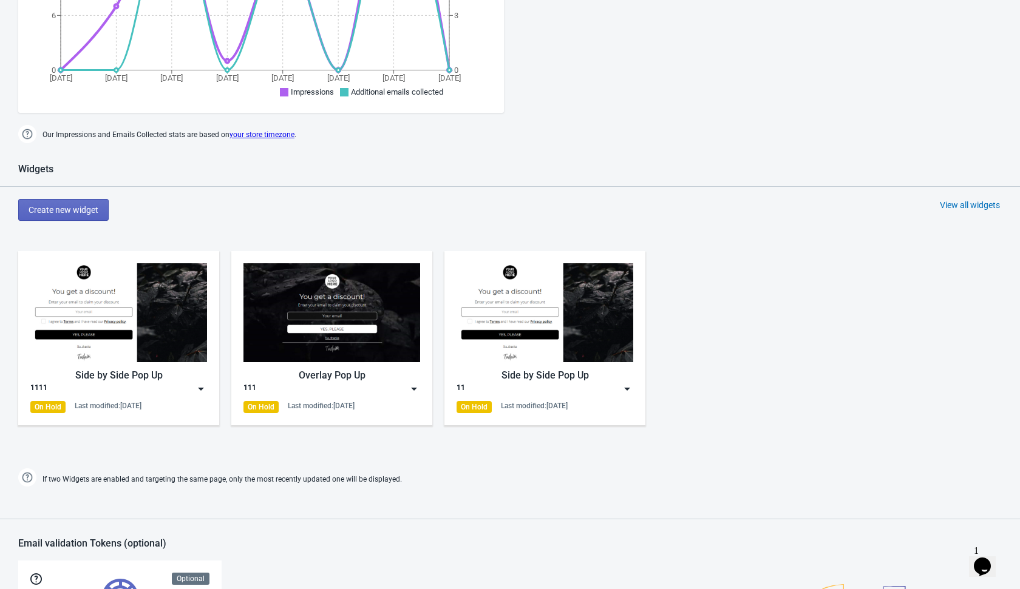
click at [222, 216] on div "Create new widget View all widgets" at bounding box center [519, 210] width 1002 height 22
click at [98, 211] on span "Create new widget" at bounding box center [64, 210] width 70 height 10
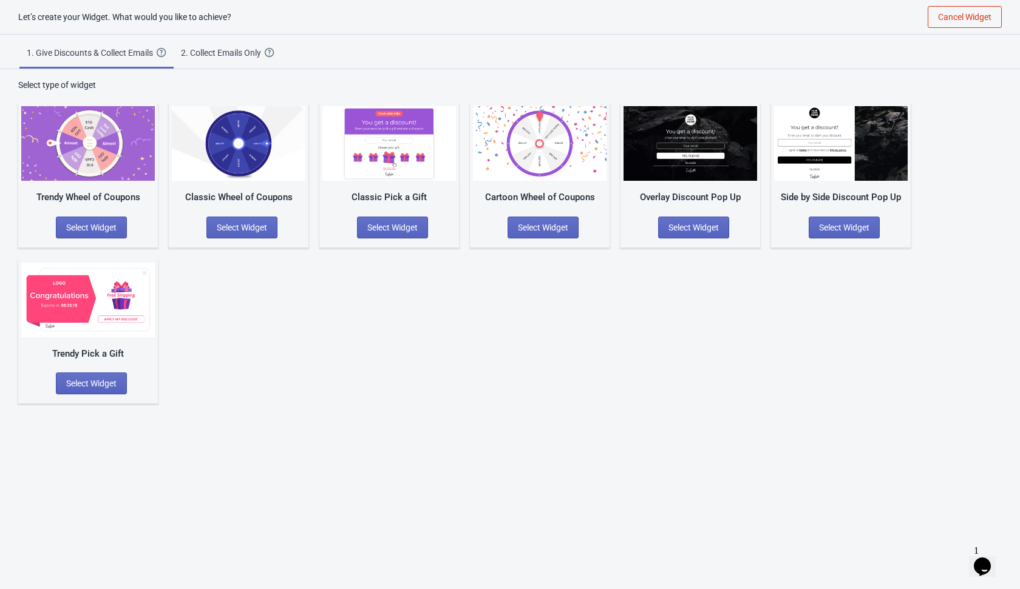
click at [212, 280] on div "Trendy Wheel of Coupons Select Widget Classic Wheel of Coupons Select Widget Cl…" at bounding box center [509, 247] width 983 height 313
click at [688, 220] on button "Select Widget" at bounding box center [693, 228] width 71 height 22
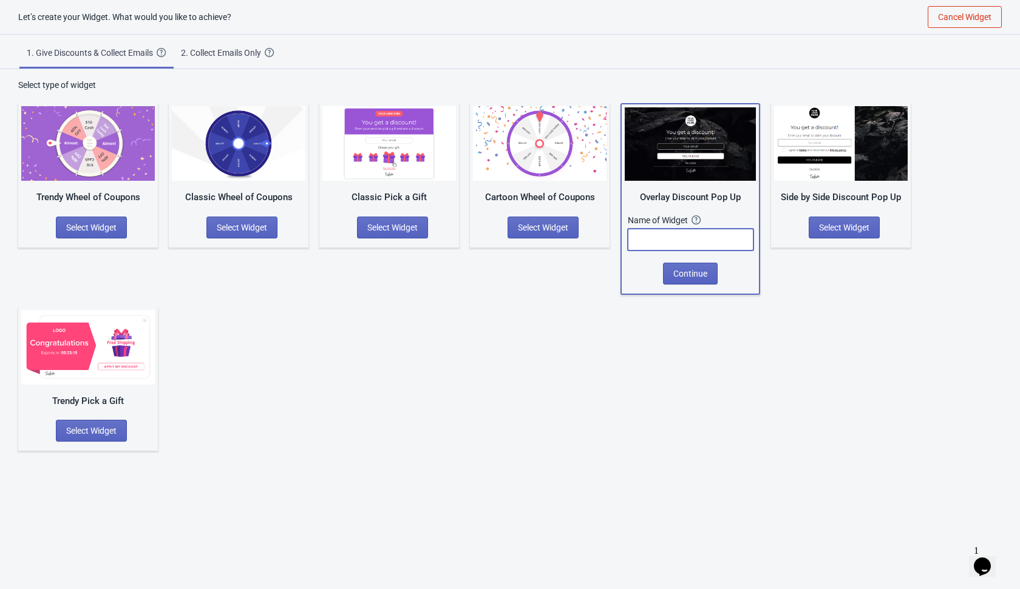
click at [663, 237] on input "text" at bounding box center [691, 240] width 126 height 22
type input "11111"
click at [676, 273] on span "Continue" at bounding box center [690, 274] width 34 height 10
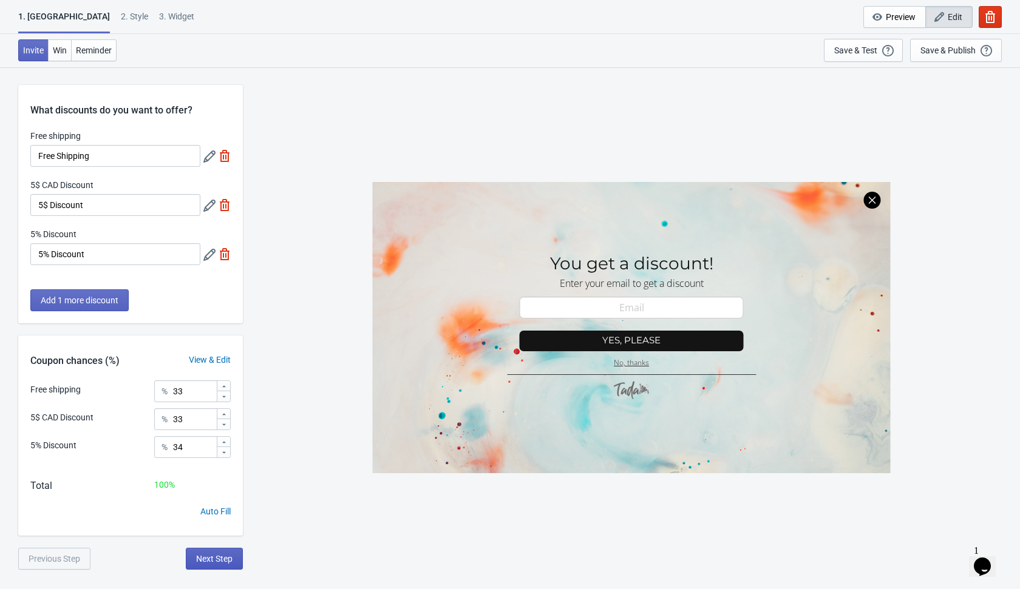
click at [217, 557] on span "Next Step" at bounding box center [214, 559] width 36 height 10
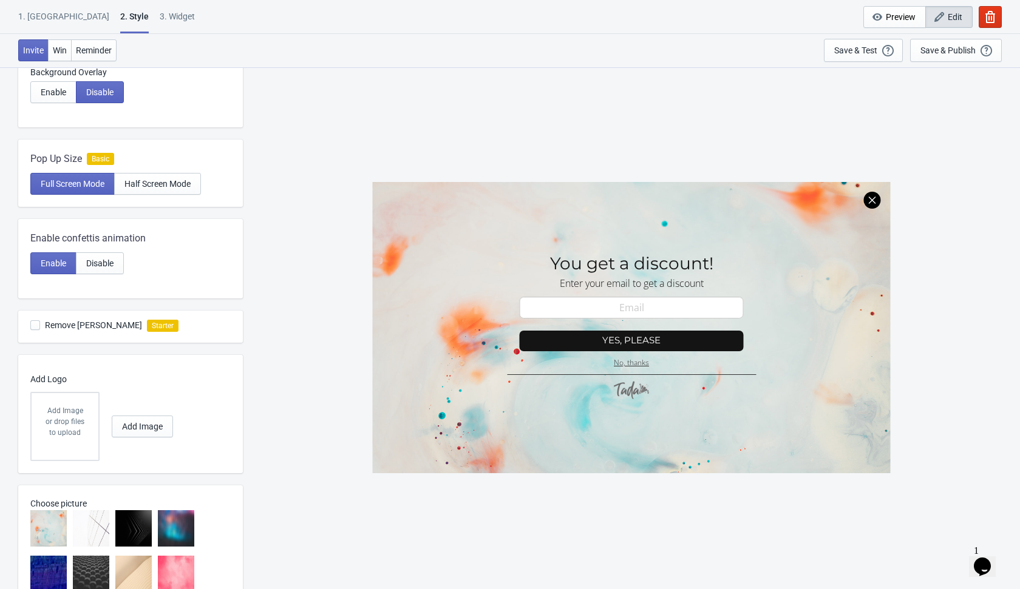
scroll to position [354, 0]
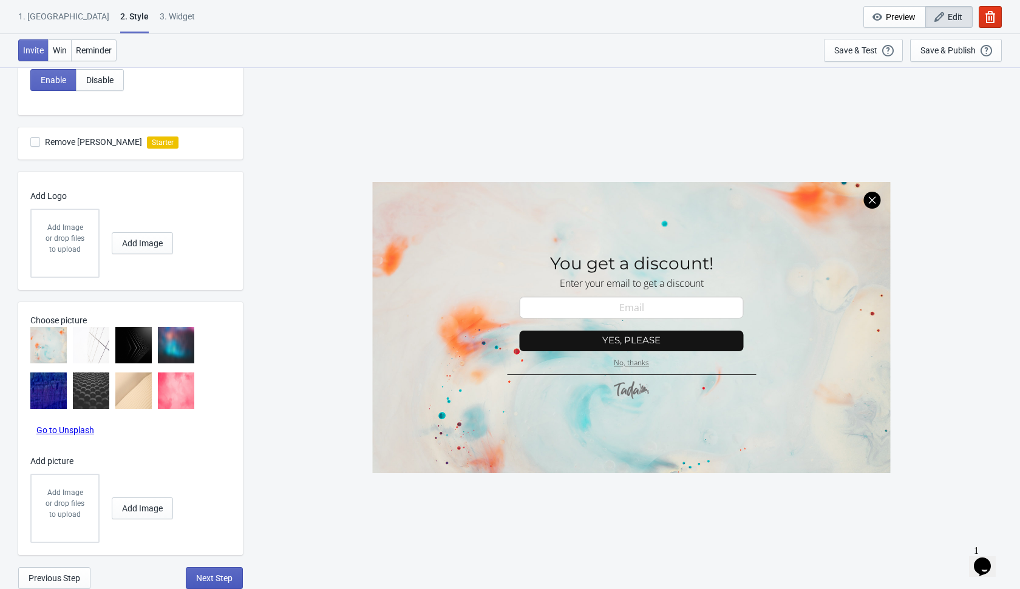
click at [217, 581] on span "Next Step" at bounding box center [214, 579] width 36 height 10
select select "once"
select select "1"
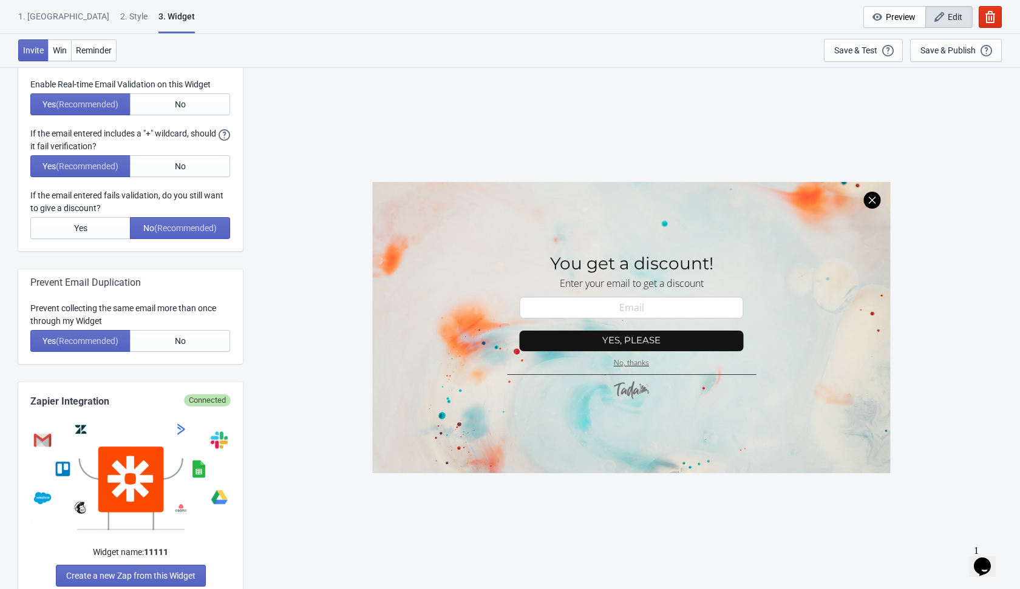
scroll to position [0, 0]
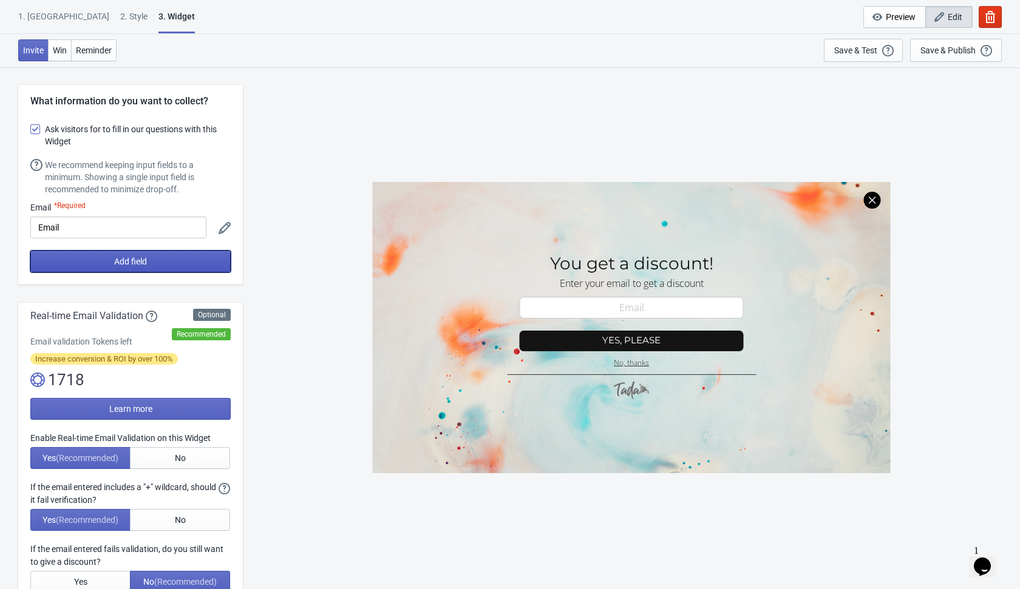
click at [194, 260] on button "Add field" at bounding box center [130, 262] width 200 height 22
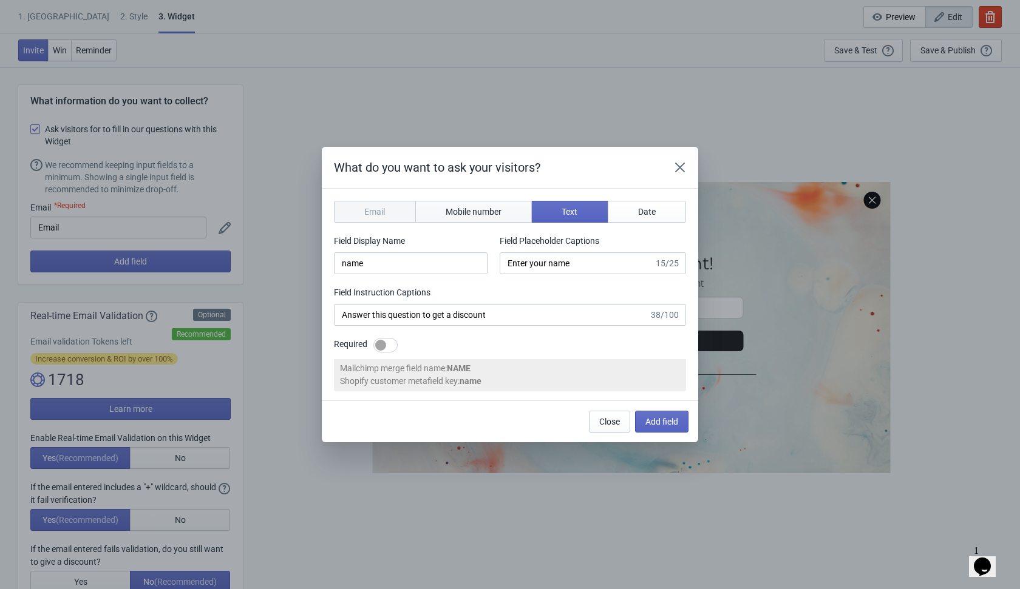
click at [467, 219] on button "Mobile number" at bounding box center [473, 212] width 117 height 22
type input "phone"
type input "Enter your mobile number"
type input "Next, enter your mobile number to get a discount"
select select "ca"
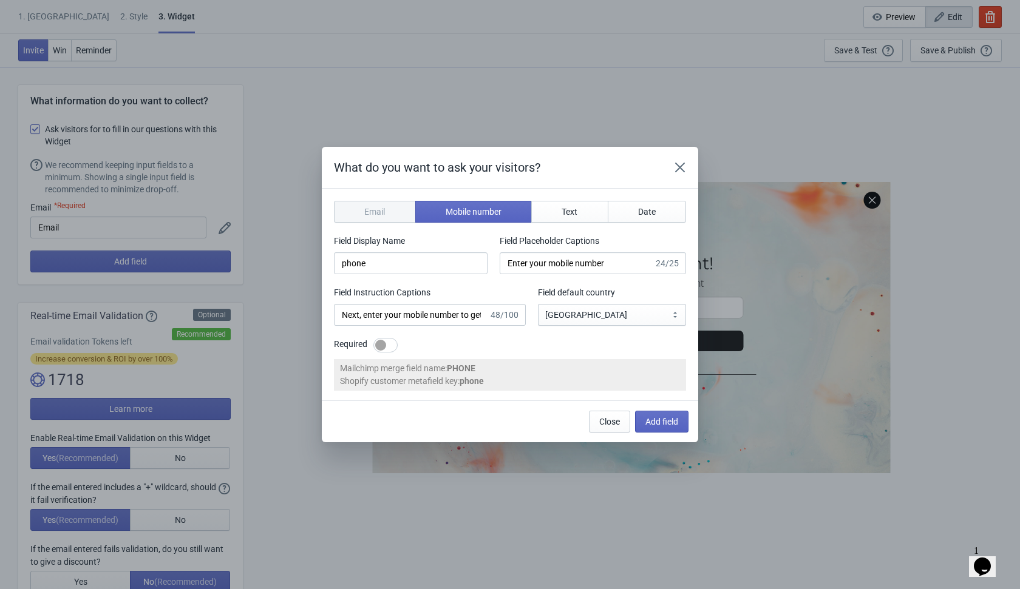
click at [515, 288] on div "Field Instruction Captions" at bounding box center [430, 294] width 192 height 15
click at [641, 418] on button "Add field" at bounding box center [661, 422] width 53 height 22
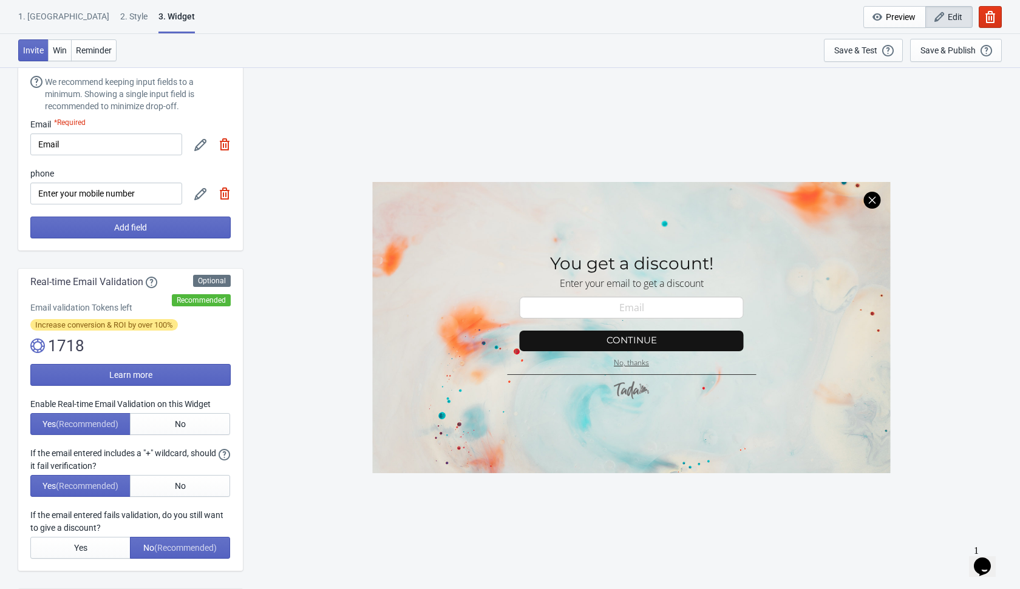
scroll to position [237, 0]
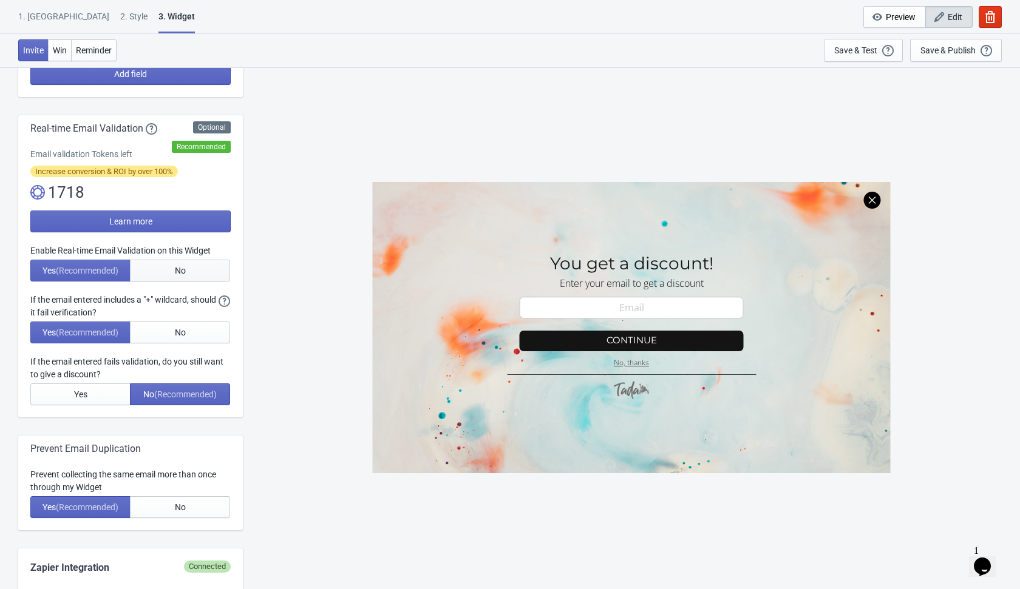
click at [185, 267] on span "No" at bounding box center [180, 271] width 11 height 10
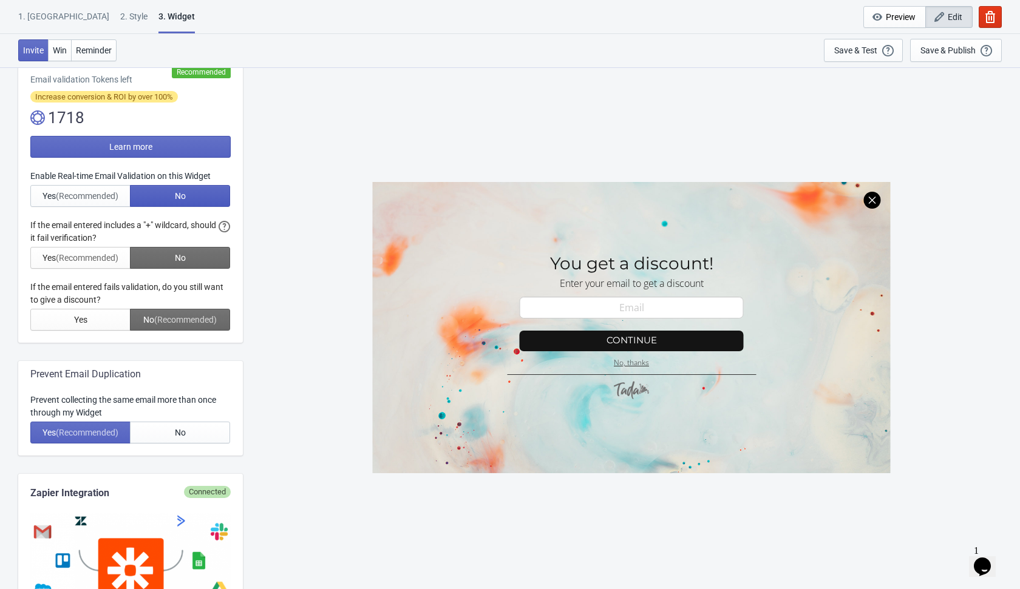
scroll to position [404, 0]
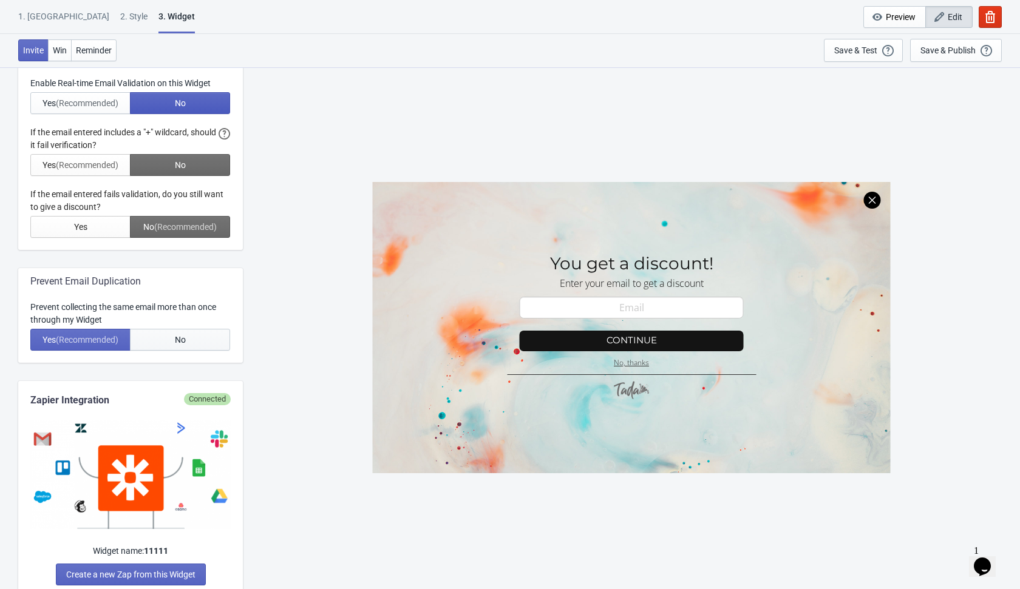
click at [194, 335] on button "No" at bounding box center [180, 340] width 100 height 22
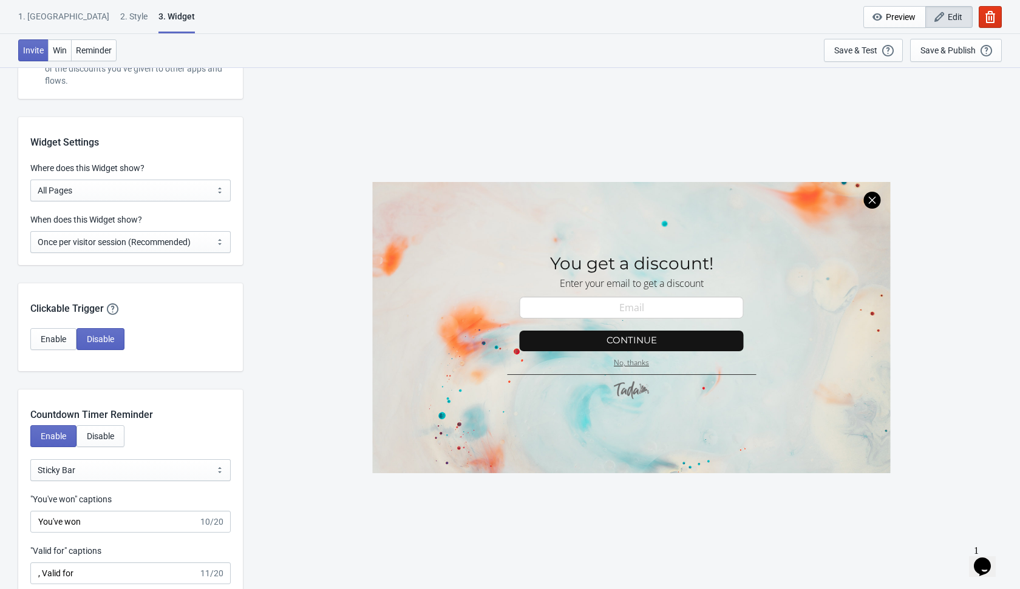
scroll to position [940, 0]
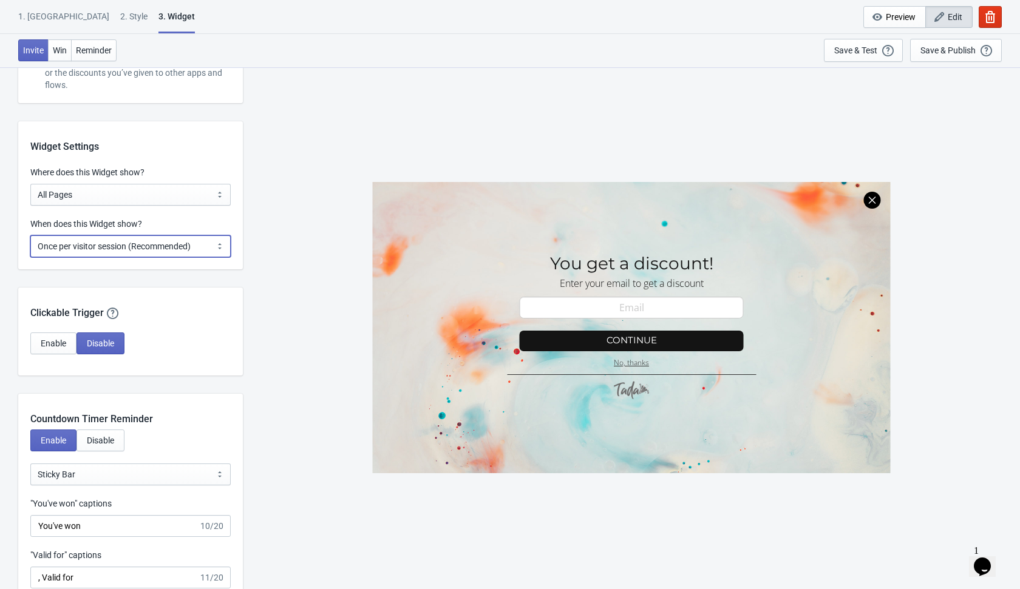
click at [191, 252] on select "Every new visit of page Once every period of time Once per visitor session (Rec…" at bounding box center [130, 247] width 200 height 22
select select "every"
click at [30, 236] on select "Every new visit of page Once every period of time Once per visitor session (Rec…" at bounding box center [130, 247] width 200 height 22
click at [260, 300] on div "SASDERWERT3H You get a discount! Enter your email to get a discount email-input…" at bounding box center [631, 328] width 765 height 522
click at [920, 53] on button "Save & Publish This option will save your Widget so that it will be visible to …" at bounding box center [956, 50] width 92 height 23
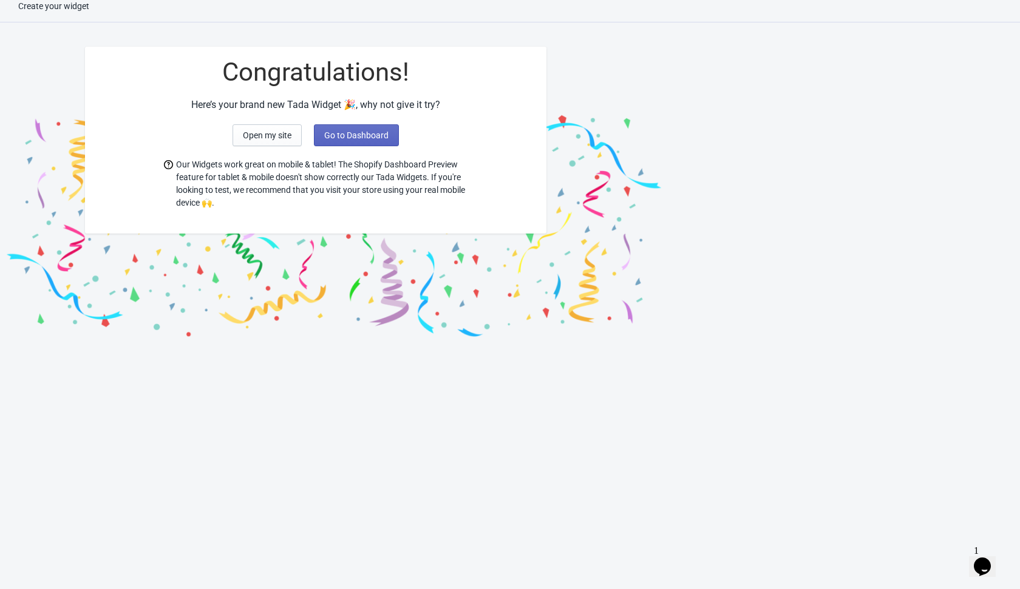
scroll to position [12, 0]
click at [367, 137] on span "Go to Dashboard" at bounding box center [356, 136] width 64 height 10
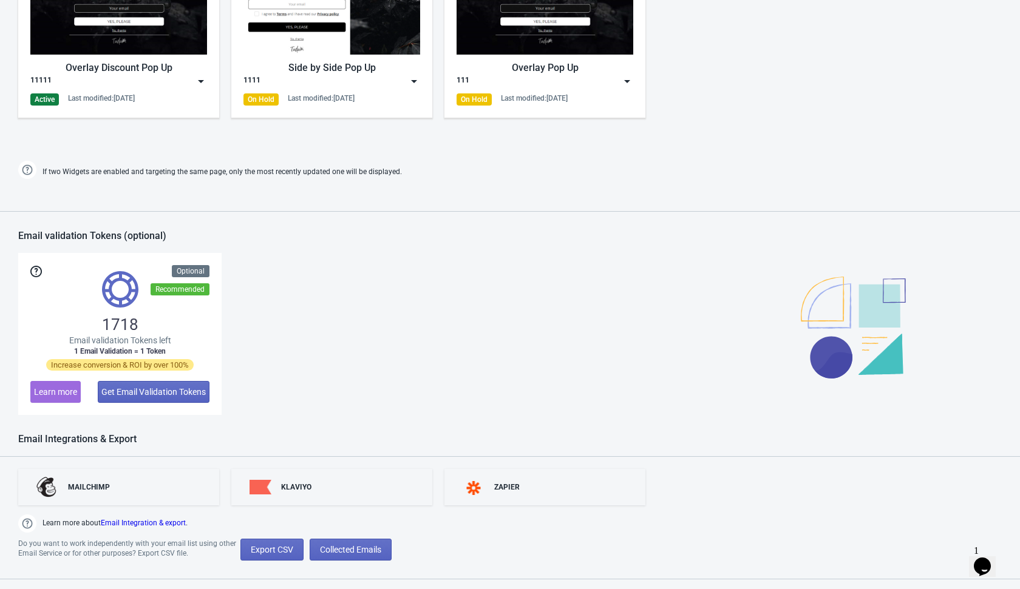
scroll to position [773, 0]
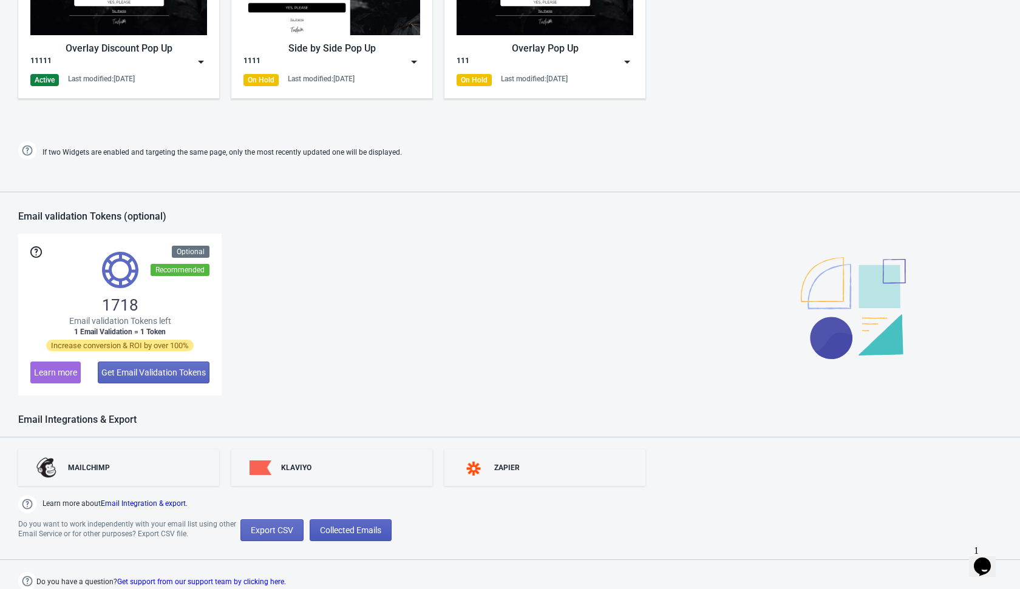
click at [358, 537] on button "Collected Emails" at bounding box center [351, 531] width 82 height 22
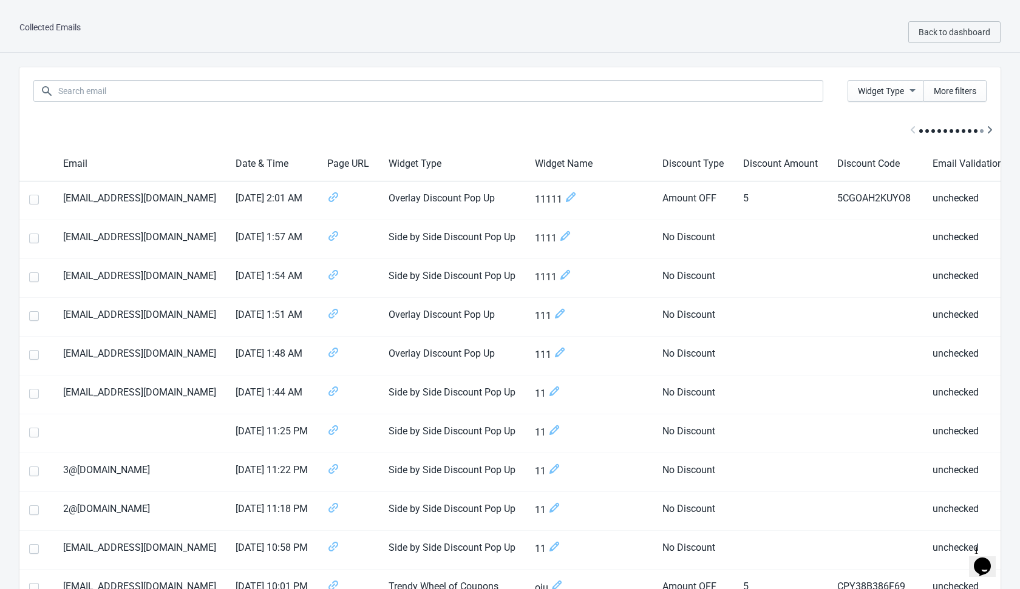
click at [702, 38] on div "Collected Emails Back to dashboard" at bounding box center [510, 32] width 1020 height 41
click at [919, 27] on span "Back to dashboard" at bounding box center [954, 32] width 72 height 10
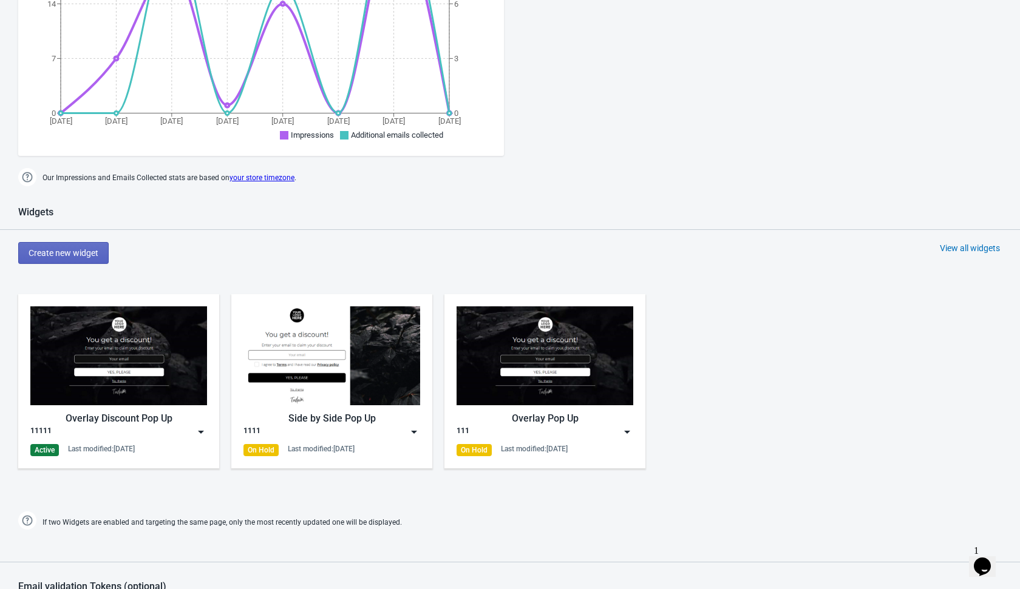
scroll to position [404, 0]
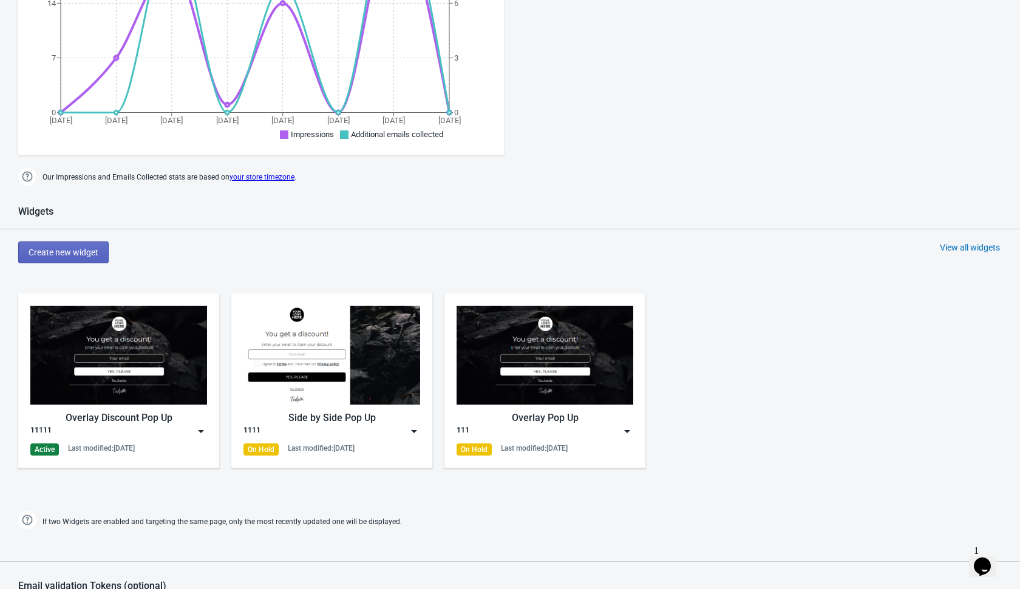
click at [199, 431] on img at bounding box center [201, 432] width 12 height 12
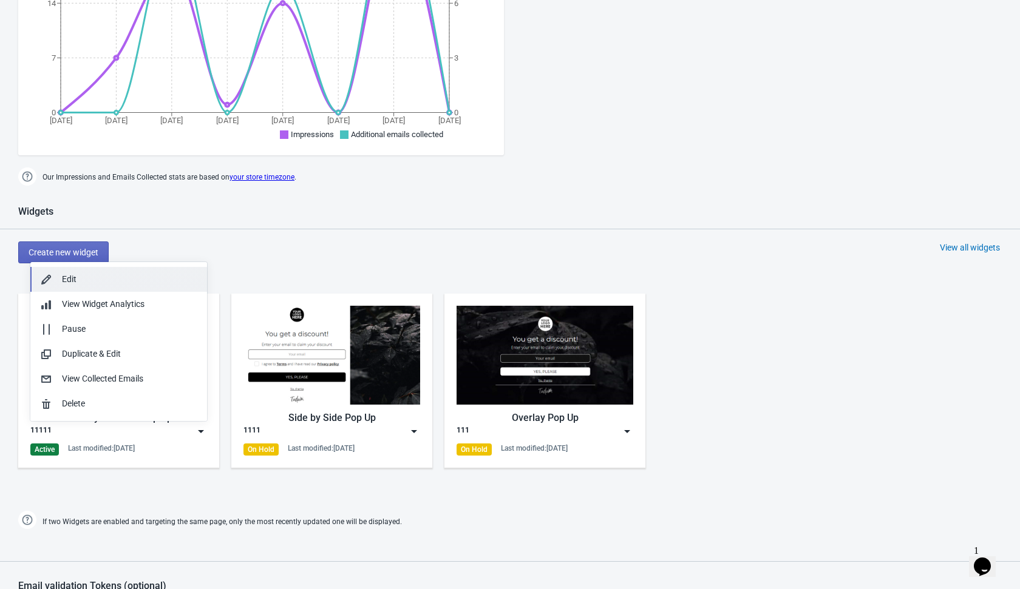
click at [156, 287] on button "Edit" at bounding box center [118, 279] width 177 height 25
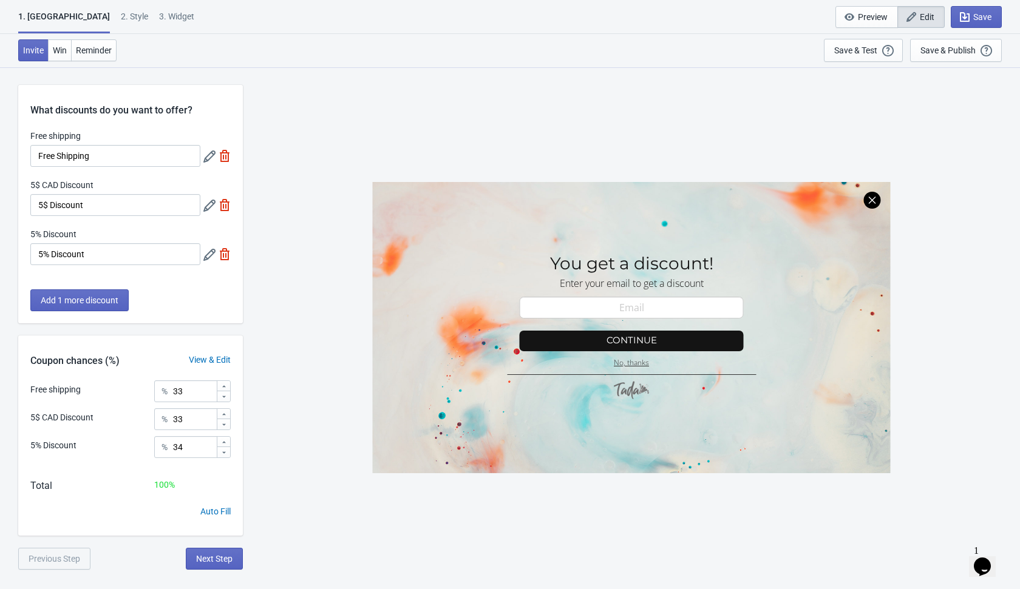
click at [643, 114] on div "SASDERWERT3H You get a discount! Enter your email to get a discount email-input…" at bounding box center [631, 328] width 765 height 522
click at [928, 54] on div "Save & Publish" at bounding box center [947, 51] width 55 height 10
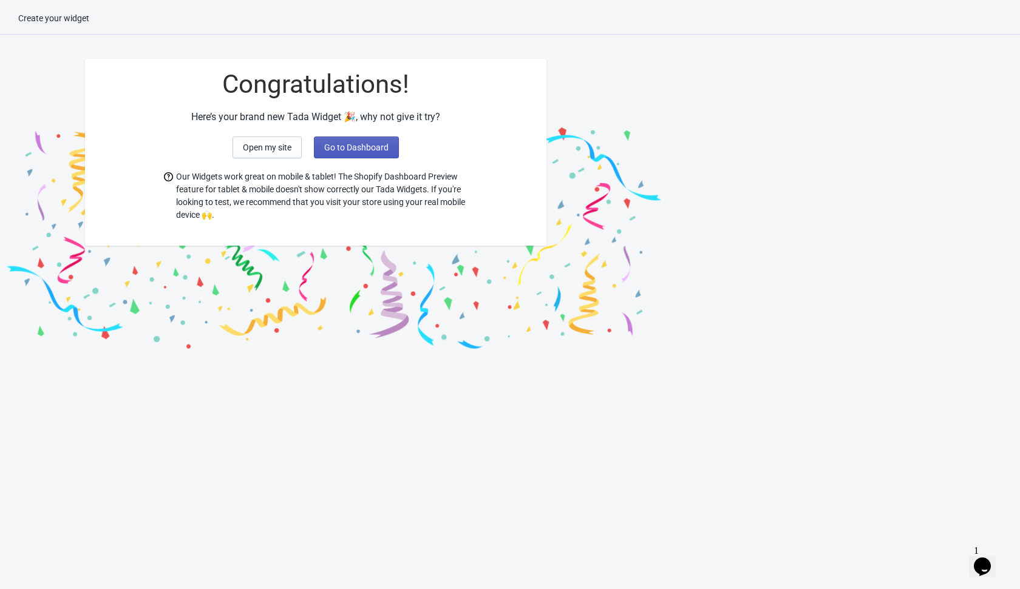
click at [373, 138] on button "Go to Dashboard" at bounding box center [356, 148] width 85 height 22
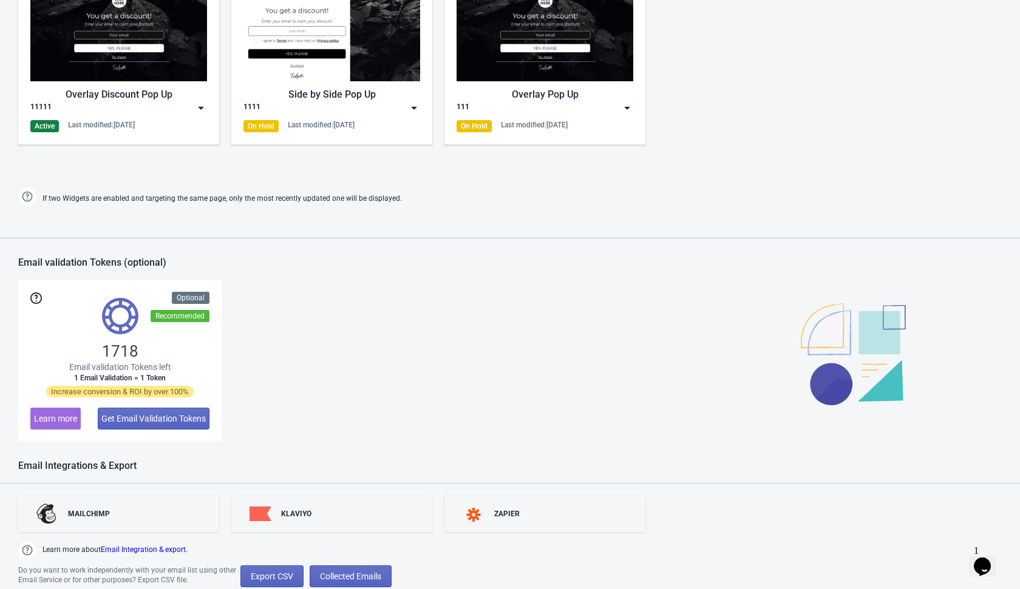
scroll to position [773, 0]
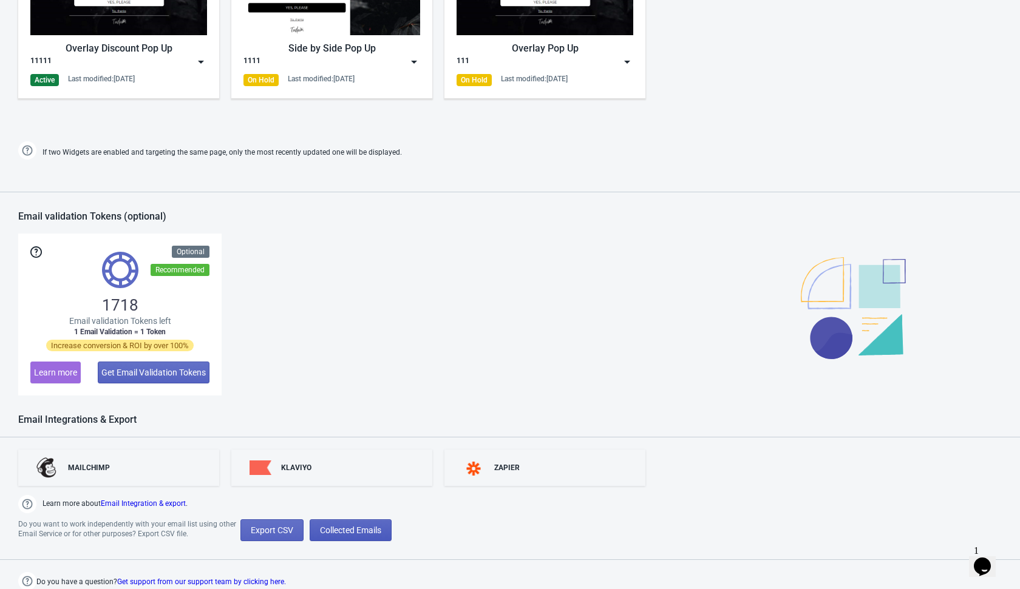
click at [364, 529] on span "Collected Emails" at bounding box center [350, 531] width 61 height 10
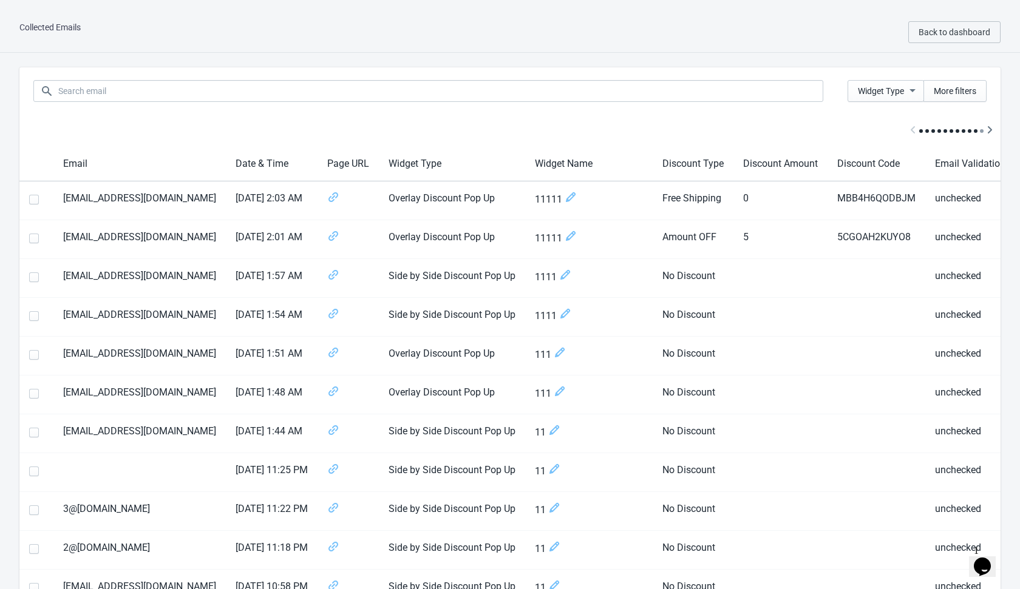
click at [609, 30] on div "Collected Emails Back to dashboard" at bounding box center [510, 32] width 1020 height 41
click at [662, 32] on div "Collected Emails Back to dashboard" at bounding box center [510, 32] width 1020 height 41
click at [663, 39] on div "Collected Emails Back to dashboard" at bounding box center [510, 32] width 1020 height 41
click at [699, 49] on div "Collected Emails Back to dashboard" at bounding box center [510, 32] width 1020 height 41
click at [937, 32] on span "Back to dashboard" at bounding box center [954, 32] width 72 height 10
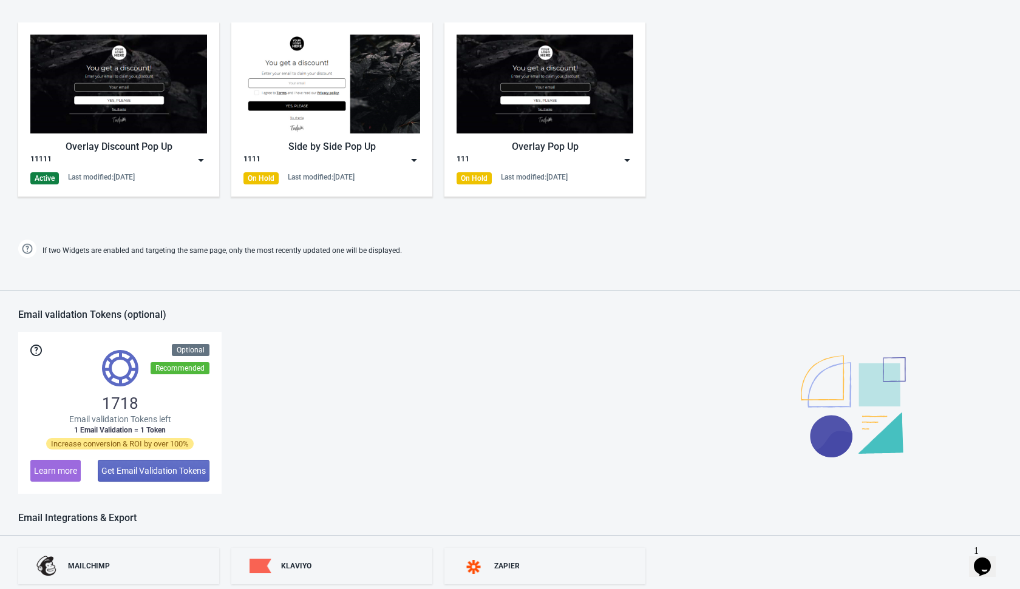
scroll to position [676, 0]
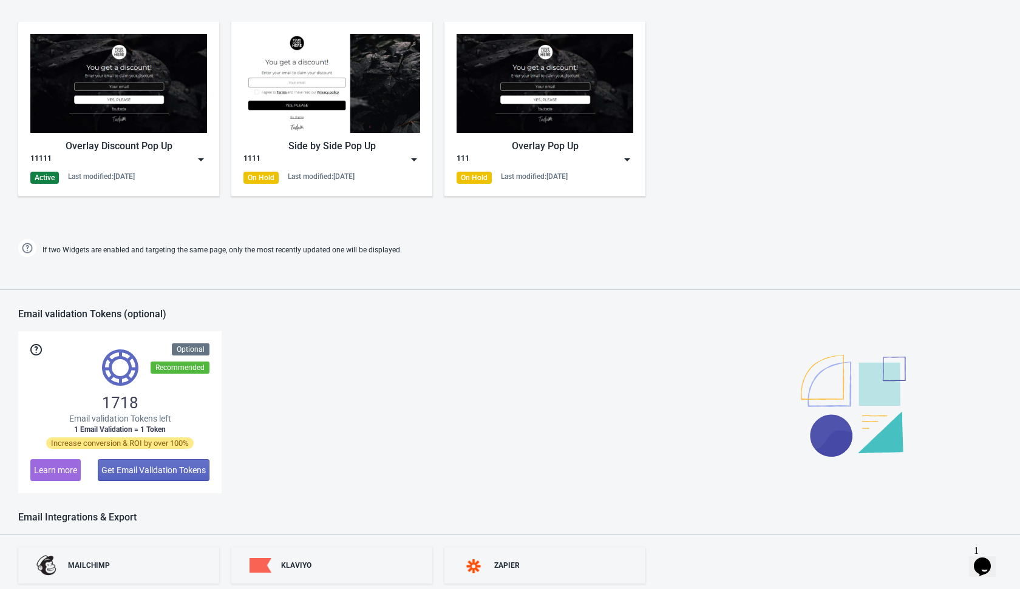
click at [202, 165] on div "Overlay Discount Pop Up 11111 Active Last modified: [DATE]" at bounding box center [118, 109] width 177 height 150
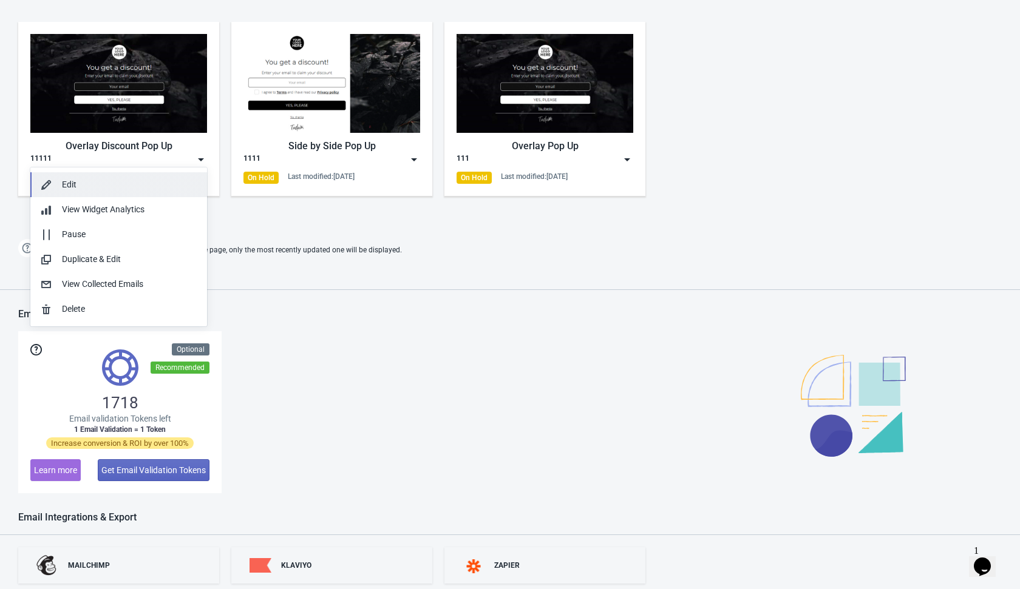
click at [134, 182] on div "Edit" at bounding box center [129, 184] width 135 height 13
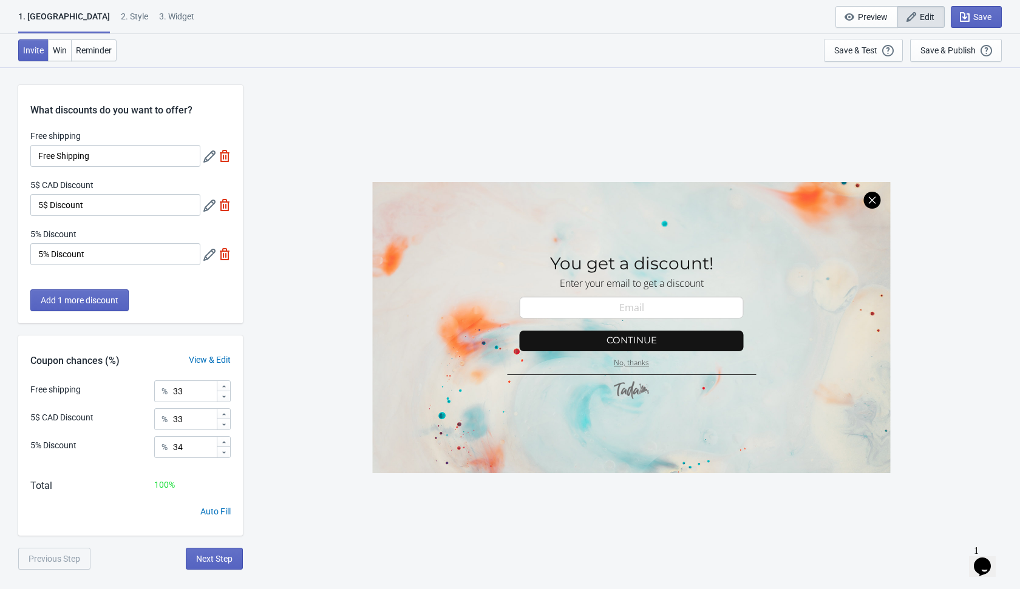
scroll to position [67, 0]
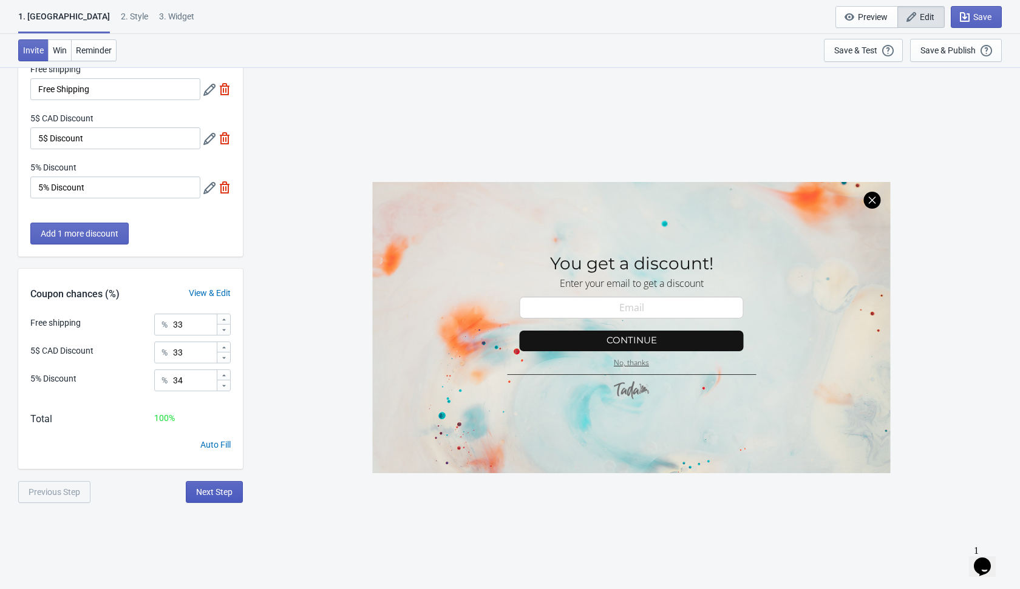
click at [216, 494] on span "Next Step" at bounding box center [214, 492] width 36 height 10
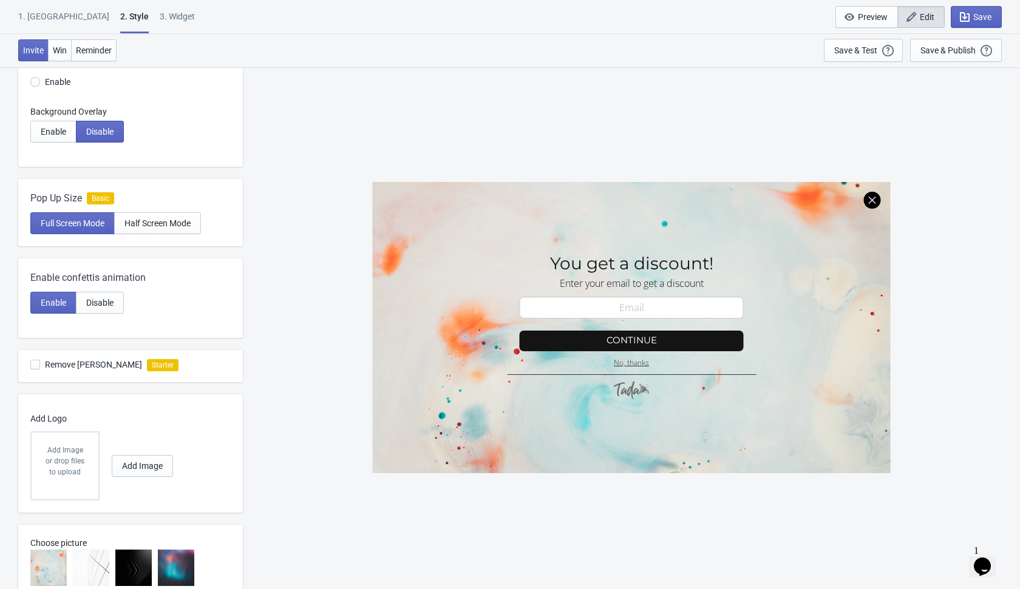
scroll to position [354, 0]
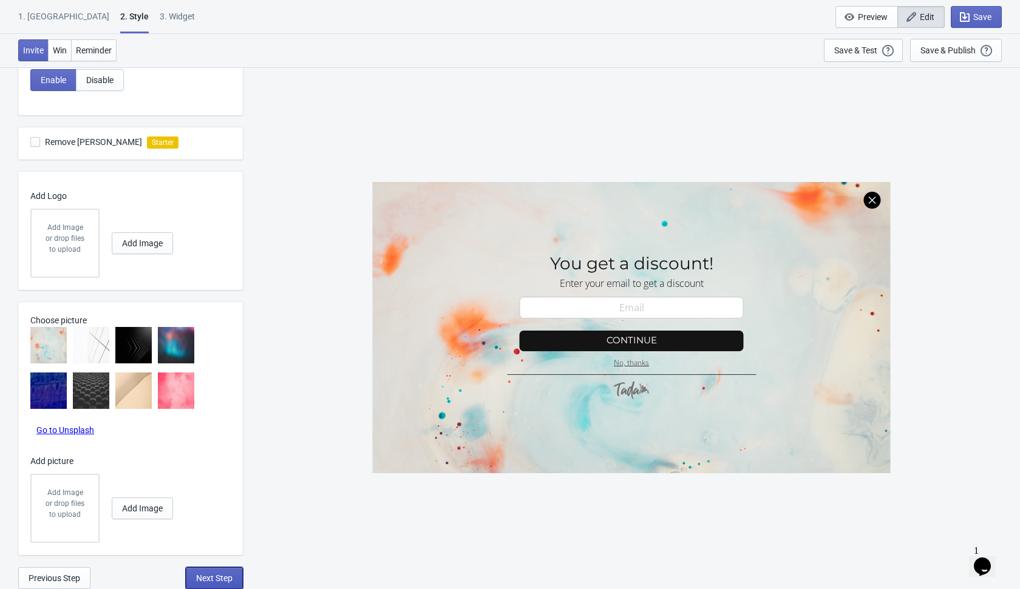
click at [209, 583] on button "Next Step" at bounding box center [214, 579] width 57 height 22
select select "1"
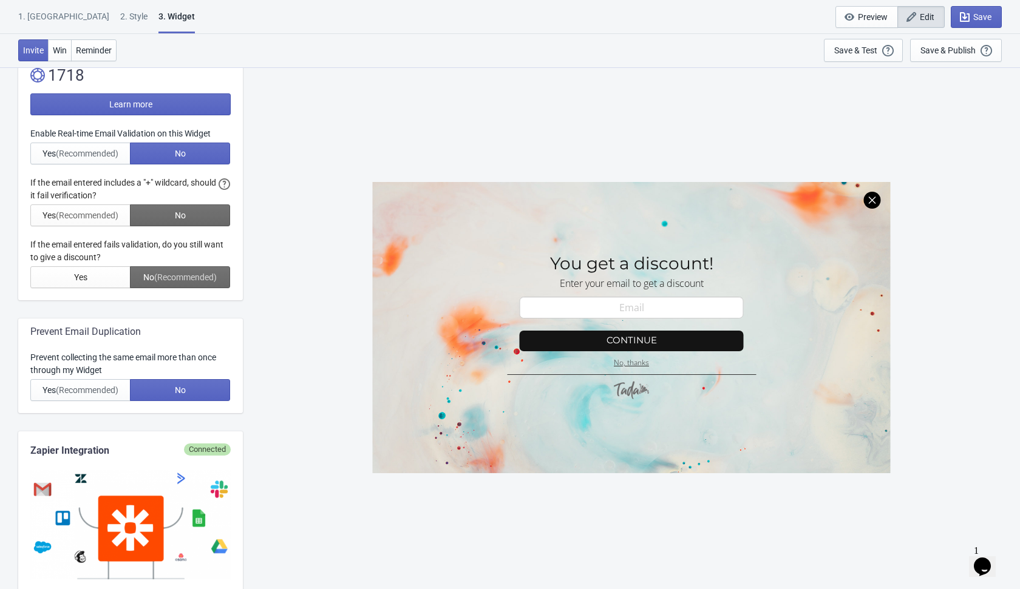
scroll to position [0, 0]
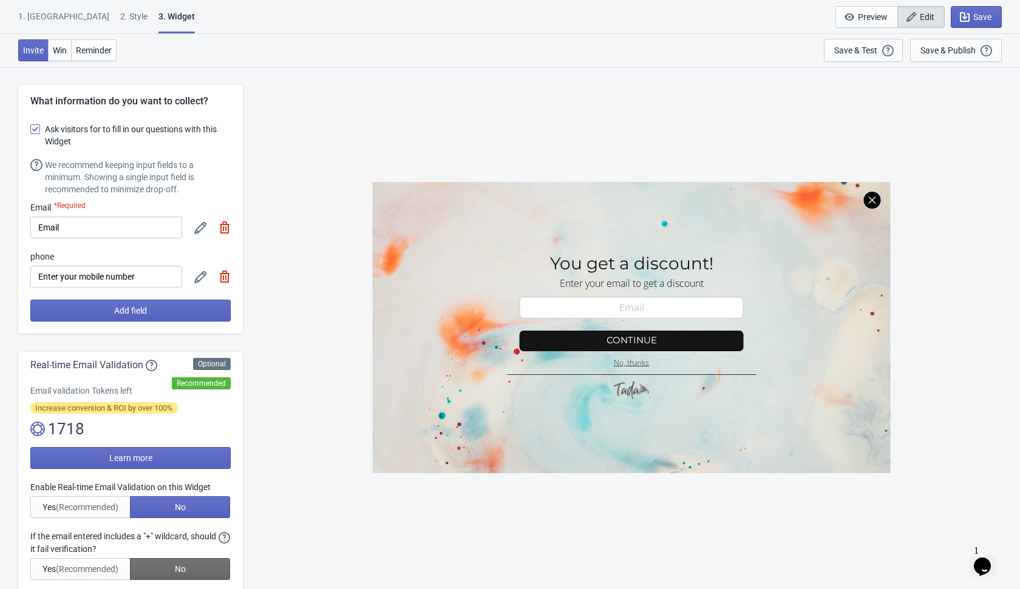
click at [221, 227] on img at bounding box center [225, 228] width 12 height 12
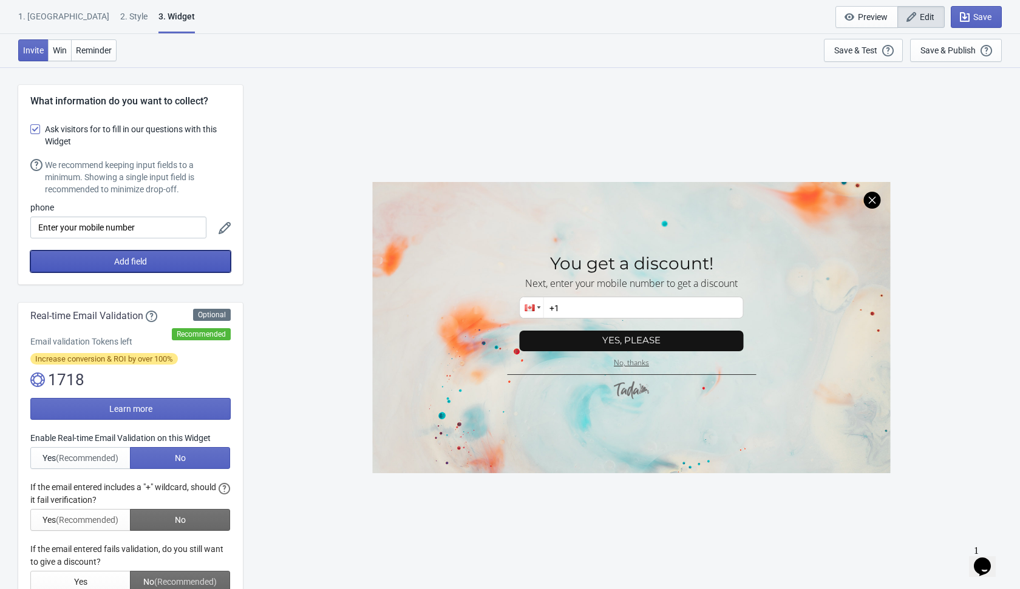
click at [207, 260] on button "Add field" at bounding box center [130, 262] width 200 height 22
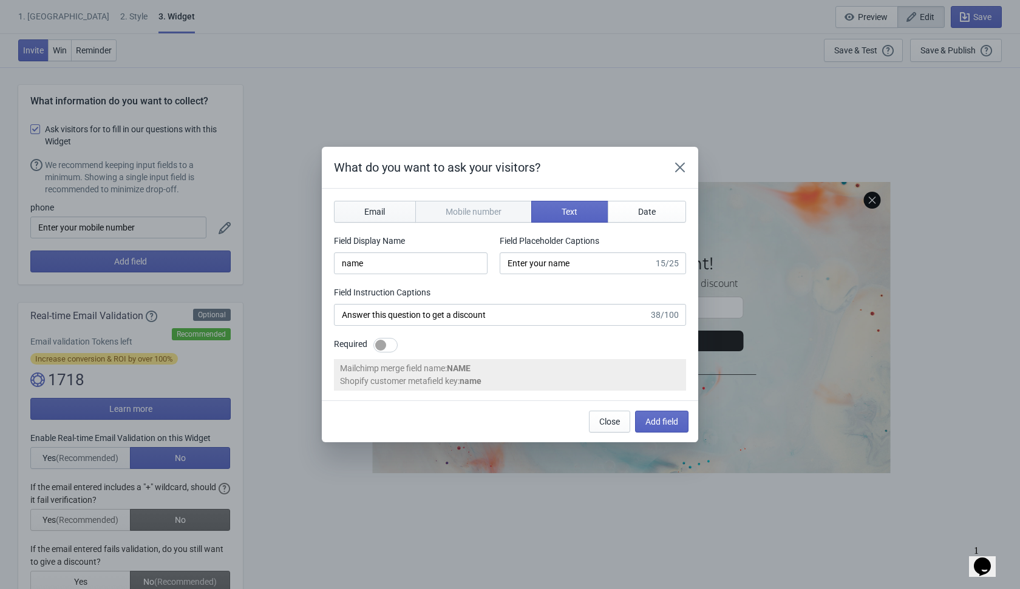
click at [375, 203] on button "Email" at bounding box center [375, 212] width 82 height 22
type input "email"
type input "Enter your email"
type input "Enter your email to get a discount"
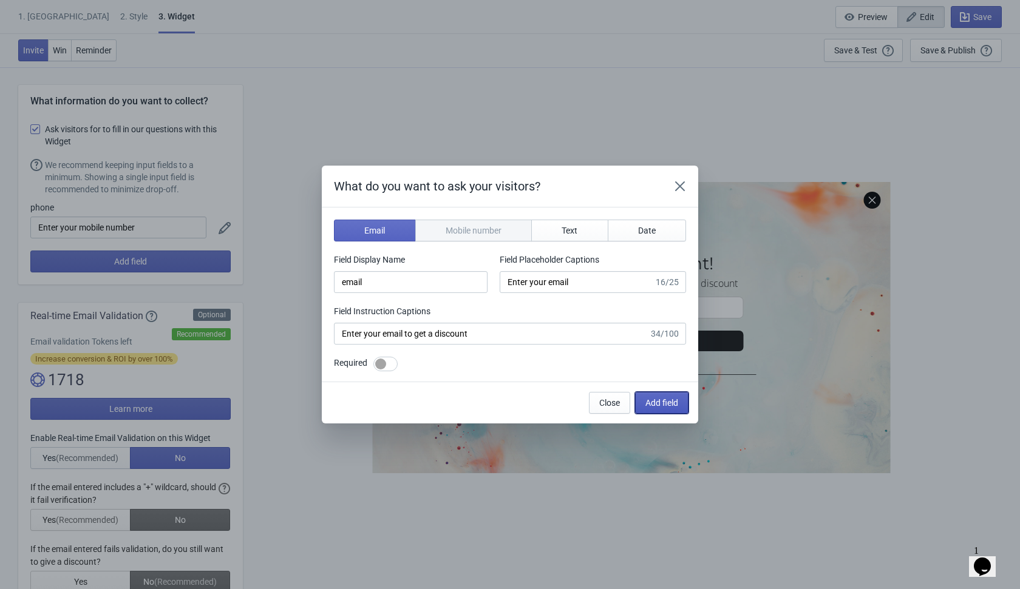
click at [657, 407] on button "Add field" at bounding box center [661, 403] width 53 height 22
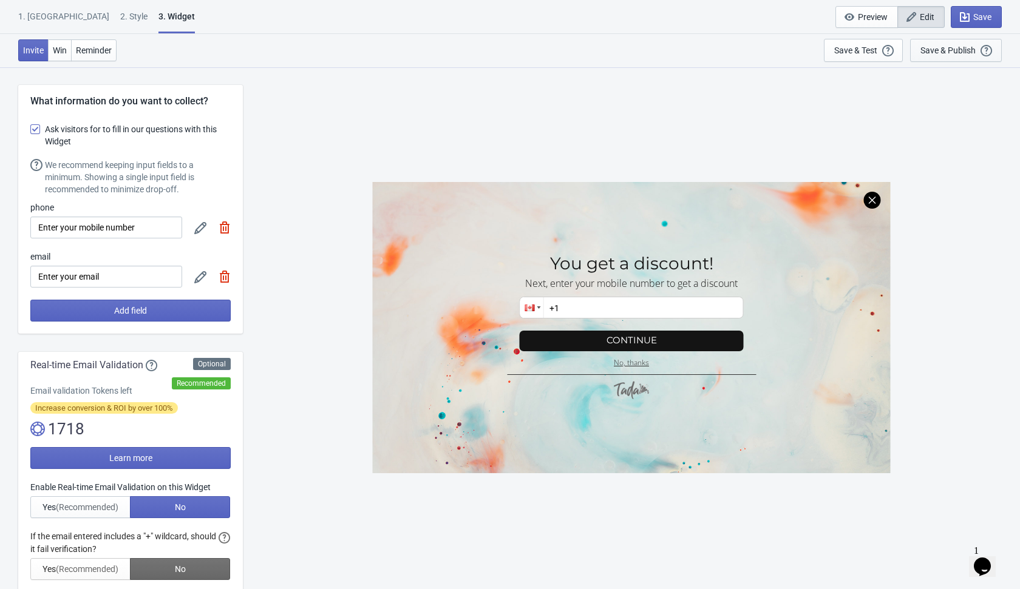
click at [941, 46] on div "Save & Publish" at bounding box center [947, 51] width 55 height 10
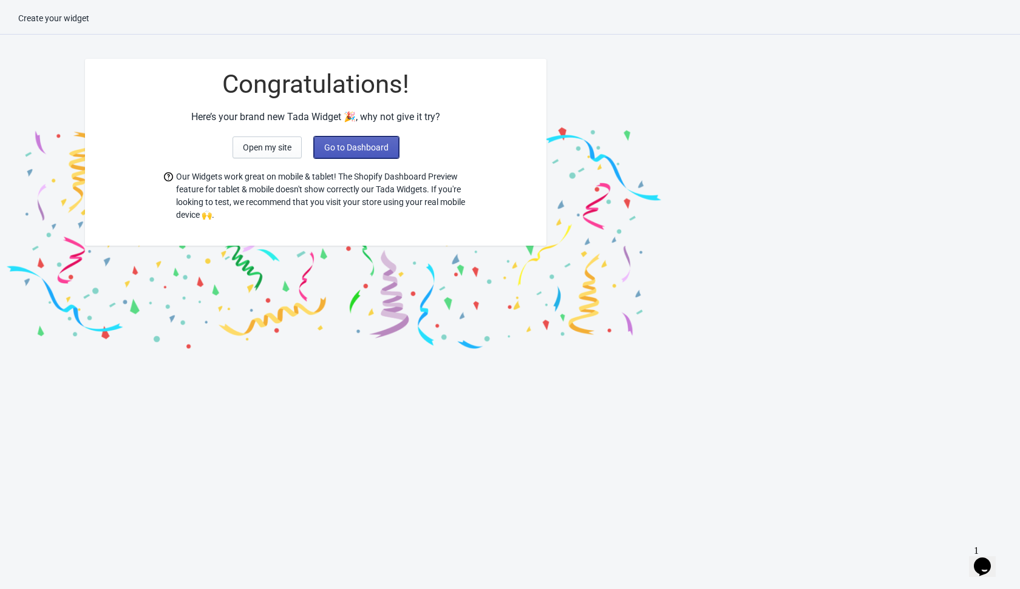
click at [390, 153] on button "Go to Dashboard" at bounding box center [356, 148] width 85 height 22
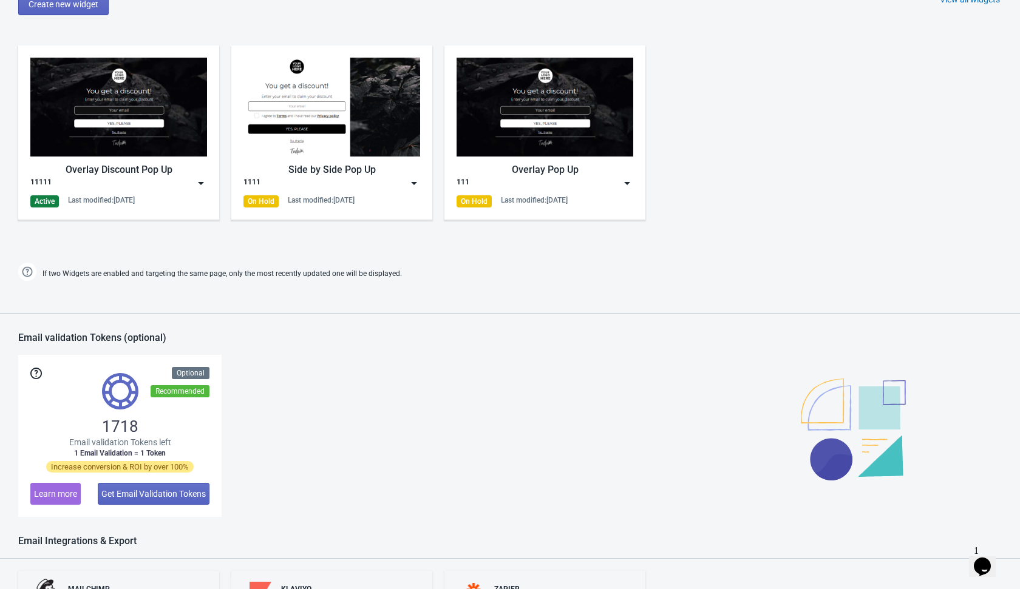
scroll to position [773, 0]
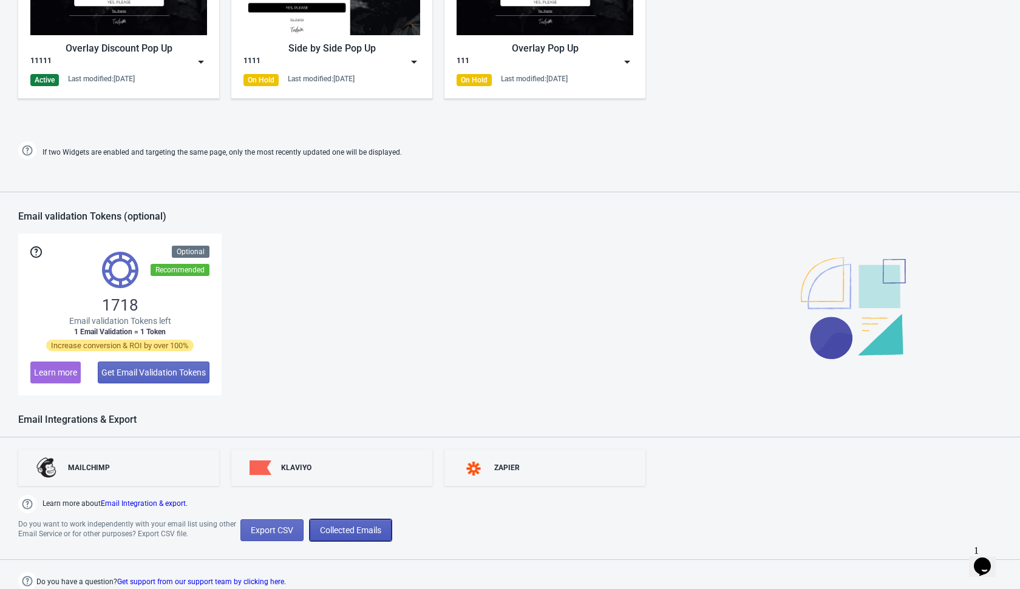
click at [381, 532] on span "Collected Emails" at bounding box center [350, 531] width 61 height 10
